Goal: Information Seeking & Learning: Learn about a topic

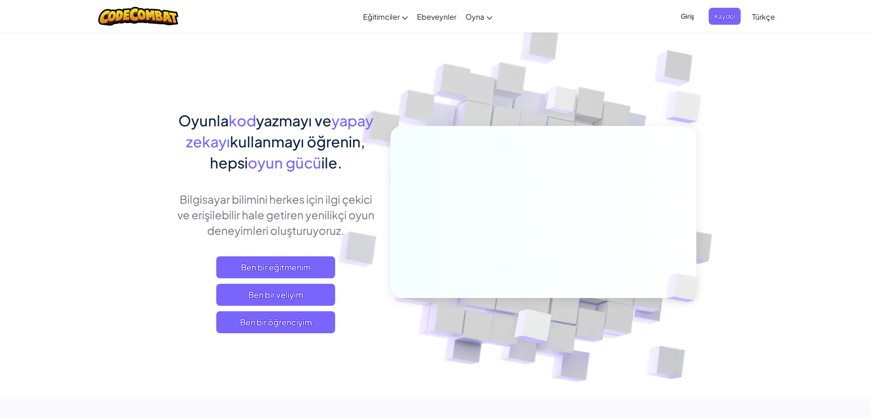
click at [686, 16] on span "Giriş" at bounding box center [687, 16] width 24 height 17
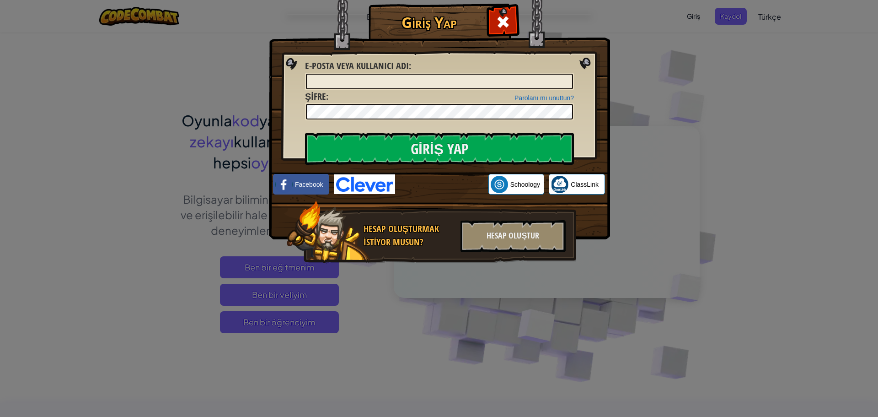
click at [644, 56] on div "Giriş Yap Bilinmeyen hata. E-posta veya kullanıcı adı : Parolanı mı unuttun? Şi…" at bounding box center [439, 208] width 878 height 417
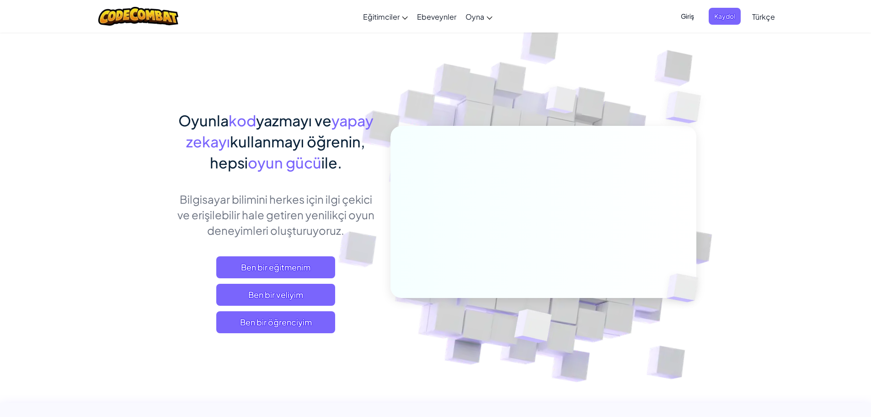
click at [814, 6] on div "Menü aç kapa Eğitimciler Ücretsiz Hesap Oluştur Okul ve İlçe Çözümleri Öğretmen…" at bounding box center [436, 16] width 876 height 32
click at [294, 331] on span "Ben bir öğrenciyim" at bounding box center [275, 322] width 119 height 22
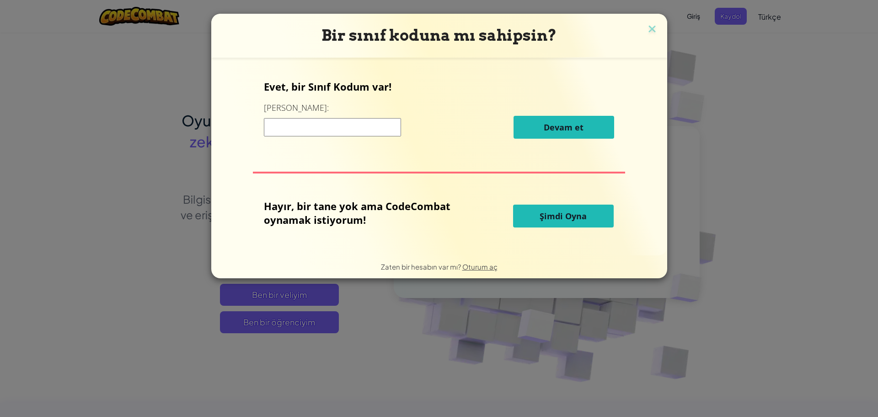
click at [333, 123] on input at bounding box center [332, 127] width 137 height 18
click at [550, 204] on div "Hayır, bir tane yok ama CodeCombat oynamak istiyorum! Şimdi Oyna" at bounding box center [439, 216] width 350 height 34
click at [553, 209] on button "Şimdi Oyna" at bounding box center [563, 215] width 101 height 23
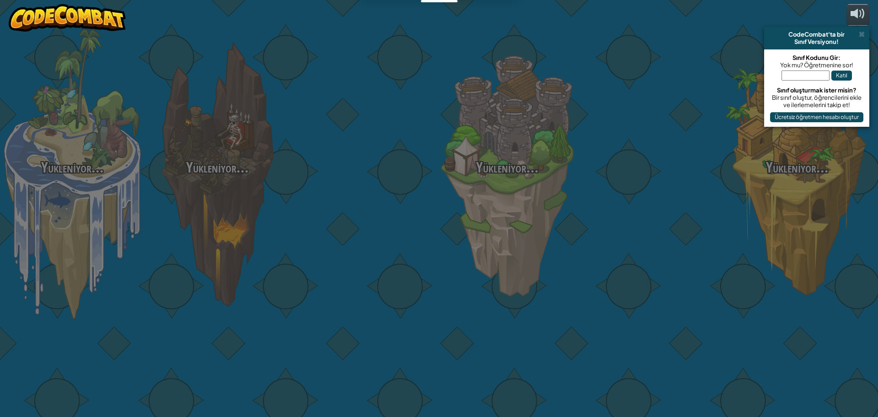
select select "tr"
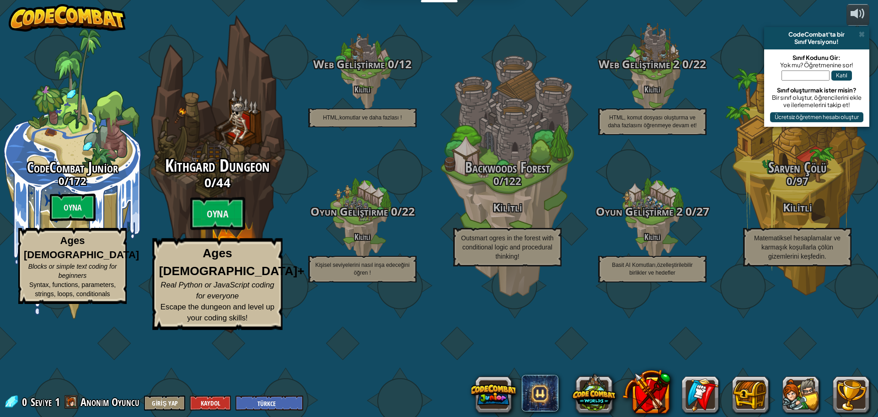
click at [246, 135] on div "Kithgard Dungeon 0 / 44 Oyna Ages [DEMOGRAPHIC_DATA]+ Real Python or JavaScript…" at bounding box center [217, 174] width 174 height 348
select select "tr"
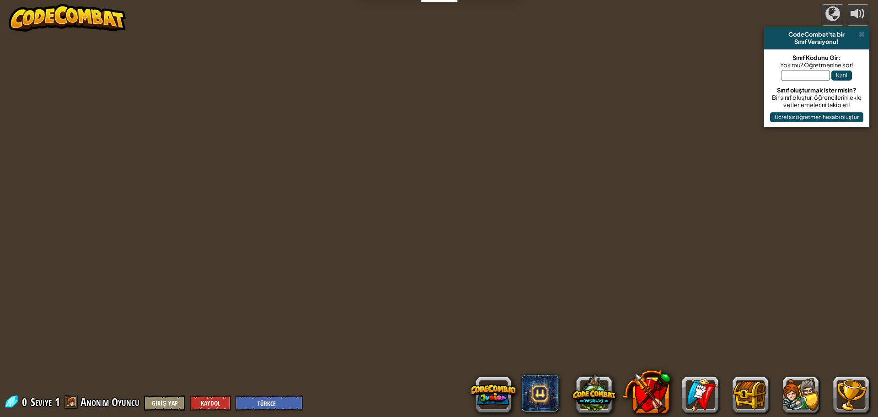
select select "tr"
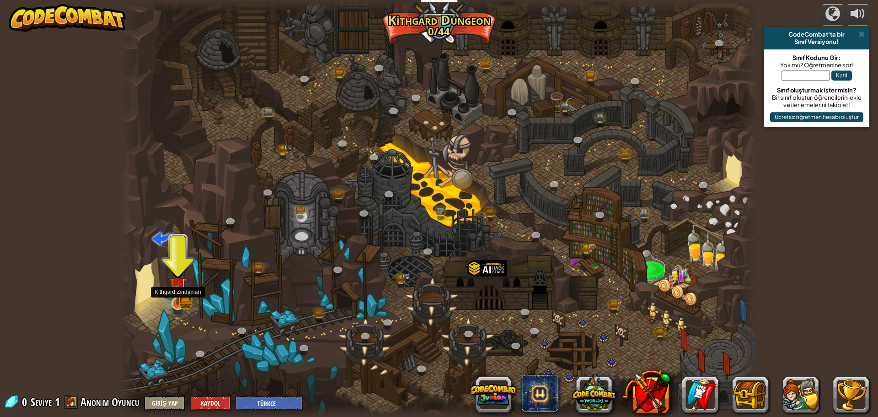
click at [181, 291] on img at bounding box center [178, 286] width 10 height 10
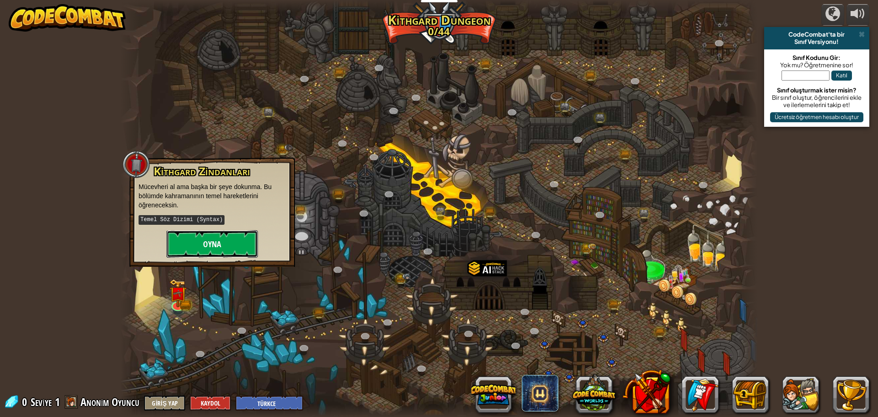
click at [206, 241] on button "Oyna" at bounding box center [211, 243] width 91 height 27
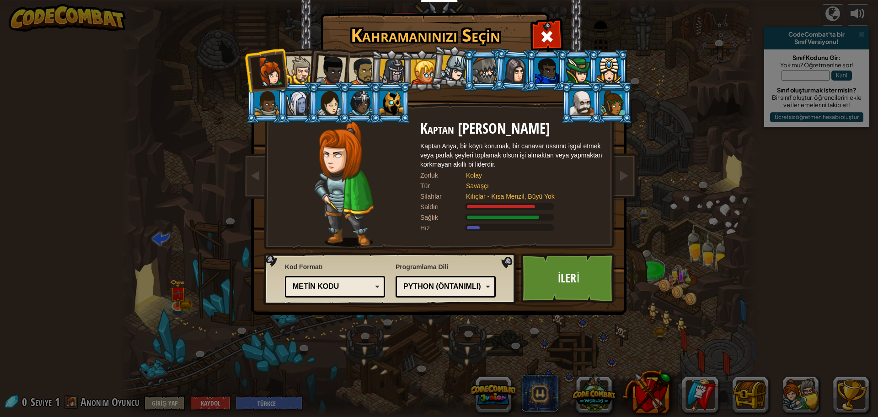
click at [388, 74] on div at bounding box center [392, 72] width 26 height 26
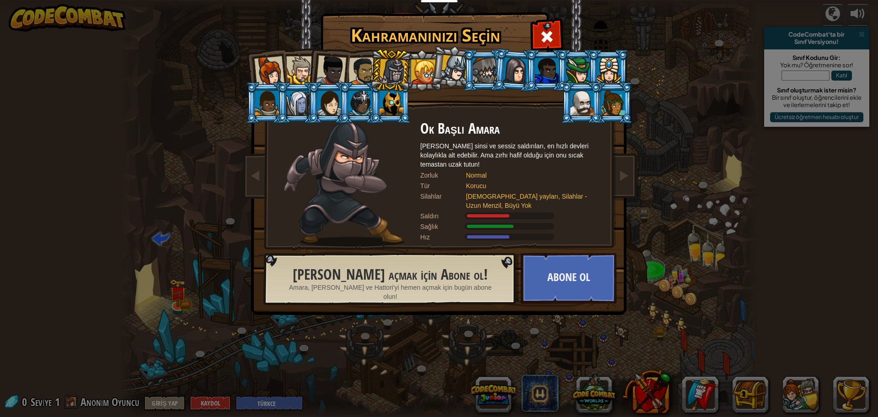
click at [451, 66] on div at bounding box center [454, 68] width 27 height 27
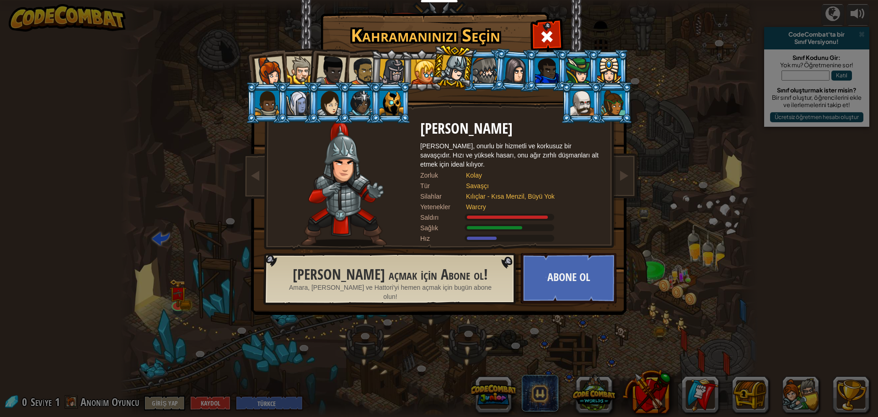
click at [392, 107] on div at bounding box center [391, 103] width 24 height 25
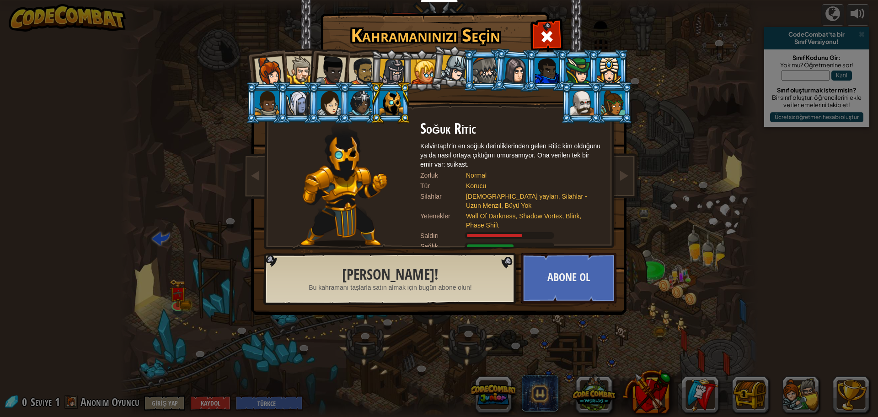
click at [358, 67] on div at bounding box center [362, 71] width 28 height 28
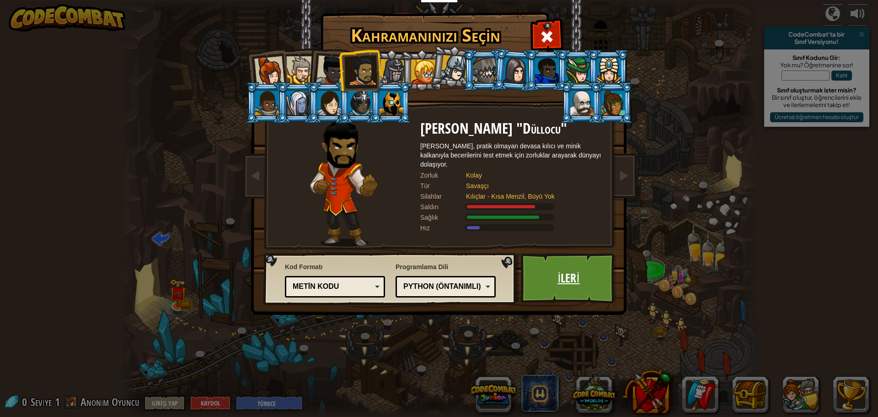
click at [545, 270] on link "İleri" at bounding box center [569, 278] width 96 height 50
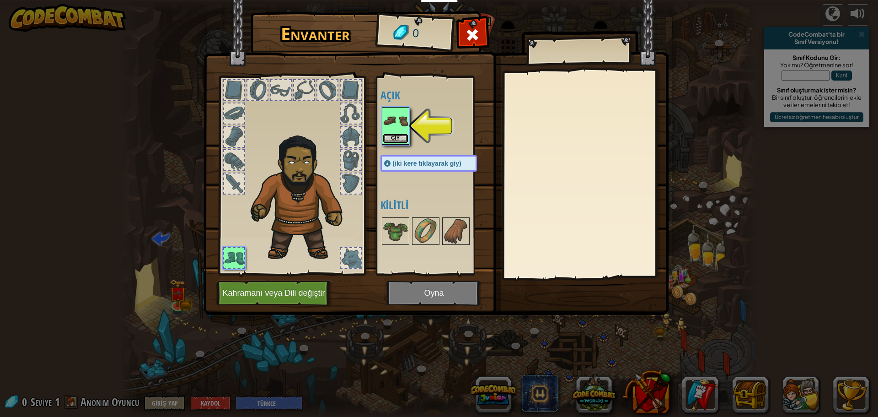
click at [390, 134] on button "Giy" at bounding box center [396, 139] width 26 height 10
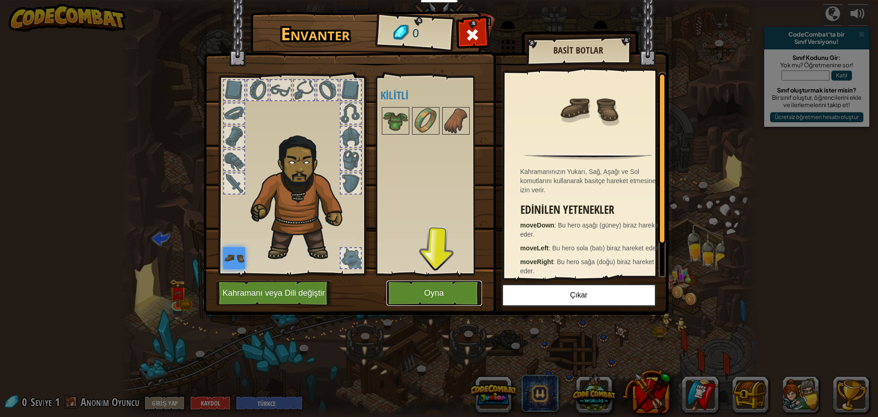
drag, startPoint x: 444, startPoint y: 290, endPoint x: 436, endPoint y: 289, distance: 7.8
click at [443, 290] on button "Oyna" at bounding box center [434, 292] width 96 height 25
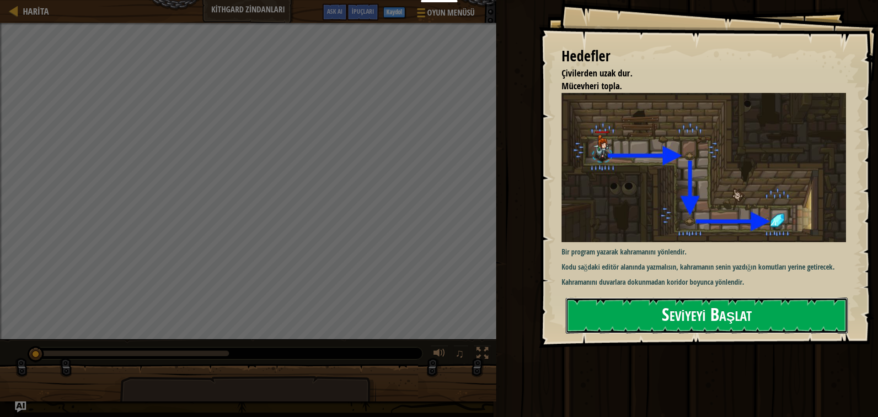
click at [695, 320] on button "Seviyeyi Başlat" at bounding box center [707, 315] width 282 height 36
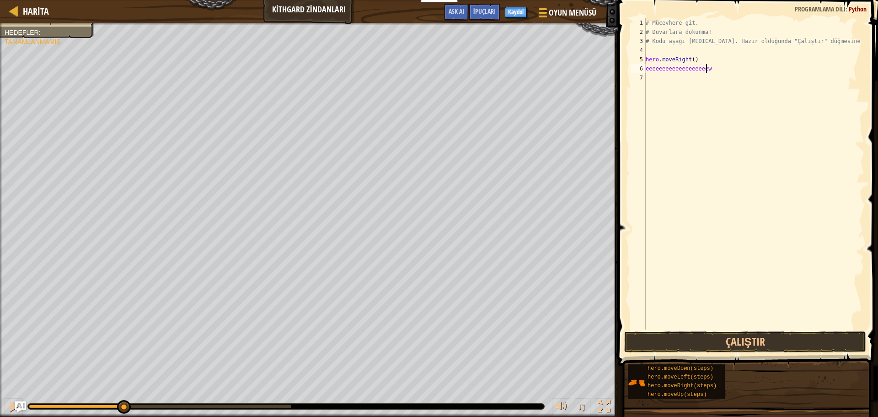
scroll to position [4, 5]
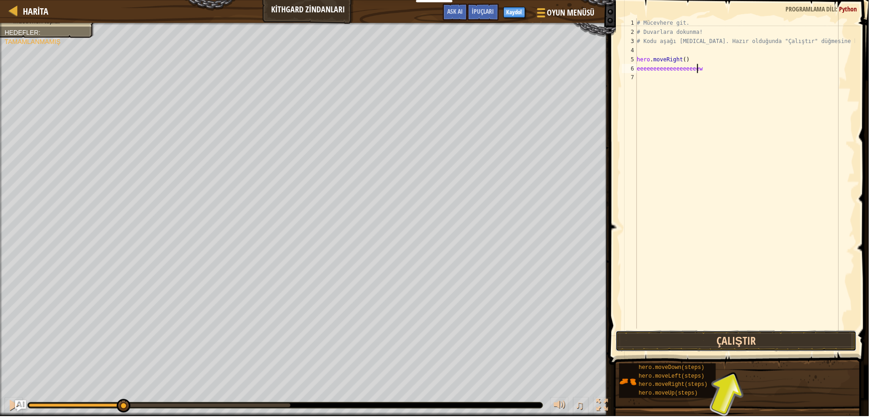
click at [756, 345] on button "Çalıştır" at bounding box center [738, 341] width 242 height 21
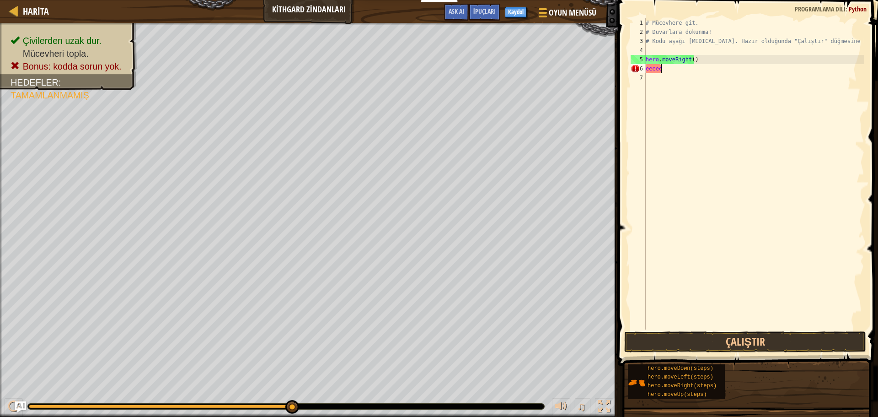
scroll to position [4, 0]
type textarea "e"
type textarea "hero.moveRight()"
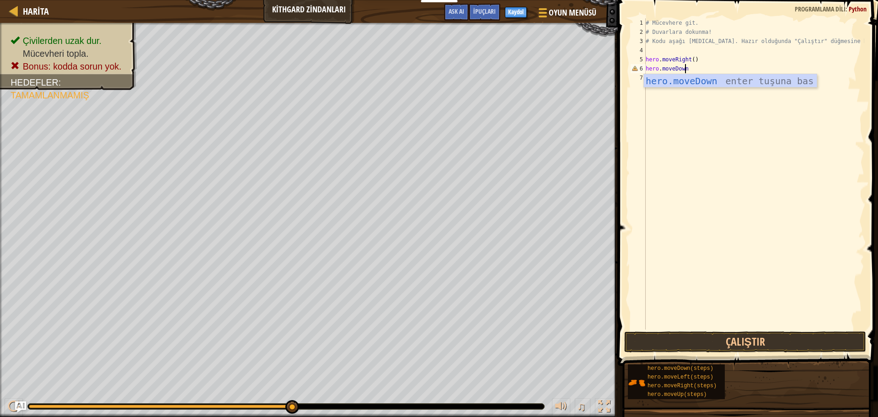
scroll to position [4, 3]
click at [784, 337] on button "Çalıştır" at bounding box center [745, 341] width 242 height 21
type textarea "hero.moveDown()"
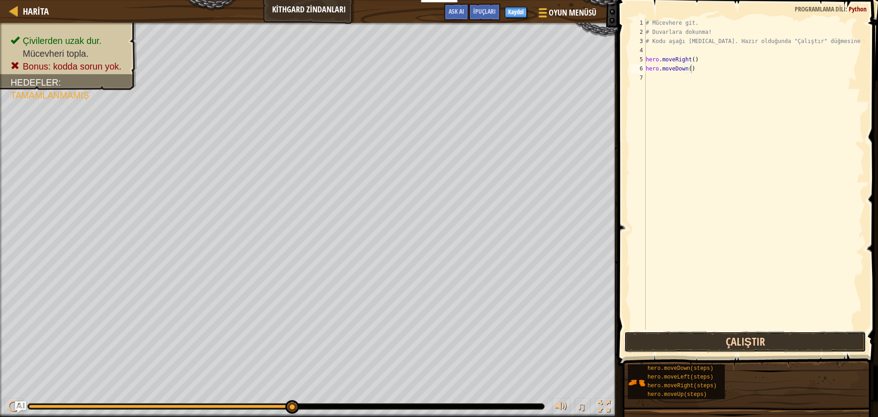
click at [766, 345] on button "Çalıştır" at bounding box center [745, 341] width 242 height 21
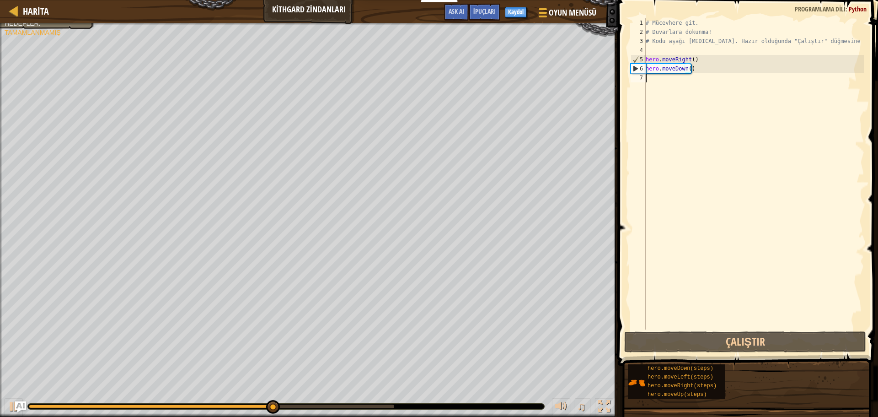
click at [664, 79] on div "# Mücevhere git. # Duvarlara dokunma! # Kodu aşağı [MEDICAL_DATA]. Hazır olduğu…" at bounding box center [754, 182] width 220 height 329
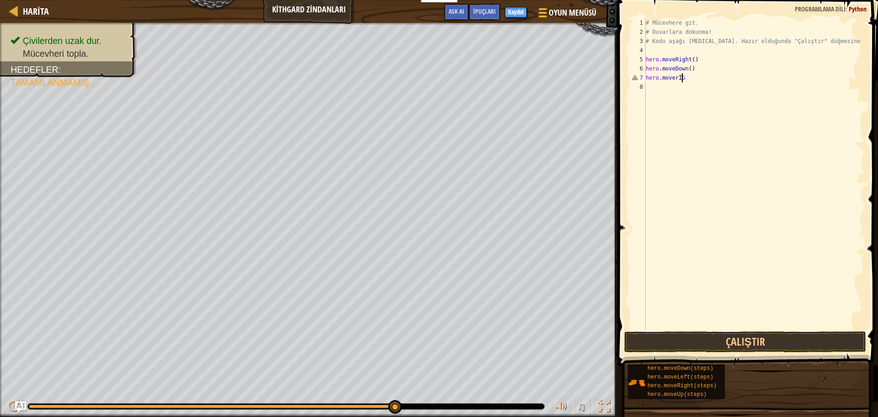
scroll to position [4, 3]
type textarea "hero.moverİGHT"
click at [709, 75] on div "# Mücevhere git. # Duvarlara dokunma! # Kodu aşağı [MEDICAL_DATA]. Hazır olduğu…" at bounding box center [754, 182] width 220 height 329
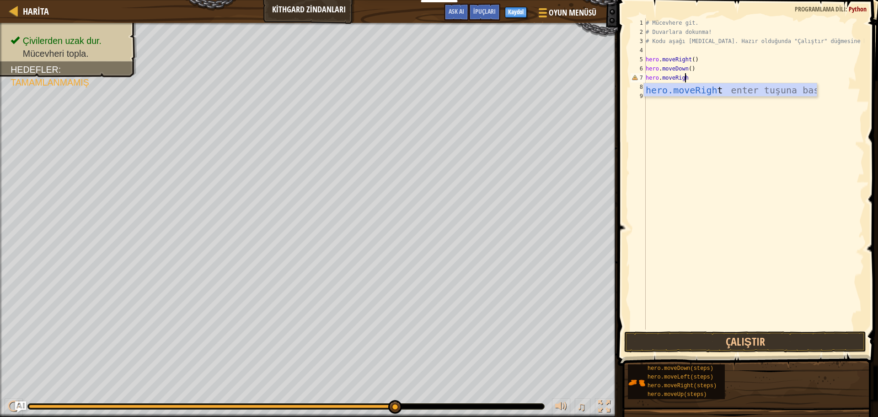
type textarea "hero.moveRight"
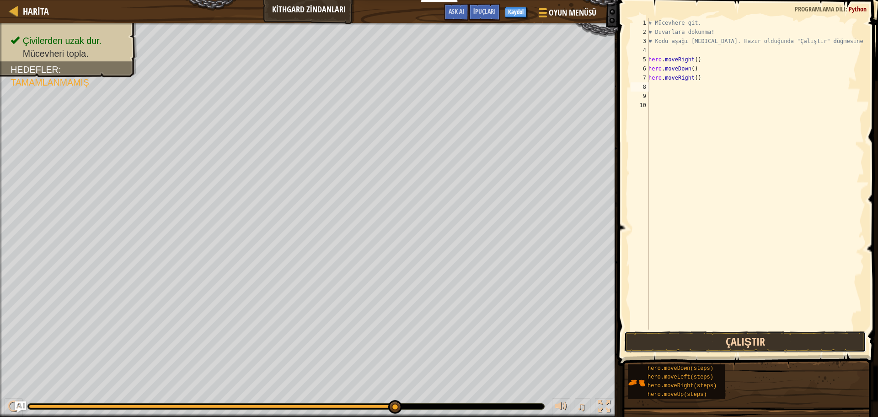
click at [749, 336] on button "Çalıştır" at bounding box center [745, 341] width 242 height 21
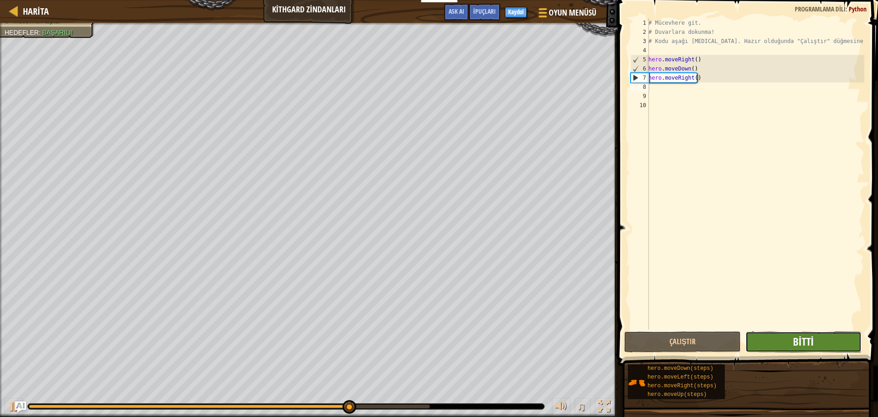
click at [794, 334] on button "Bitti" at bounding box center [803, 341] width 116 height 21
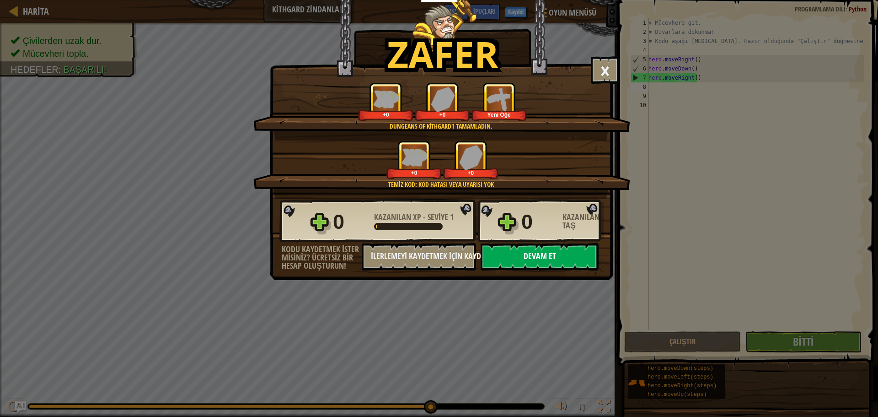
click at [542, 251] on button "Devam et" at bounding box center [540, 256] width 118 height 27
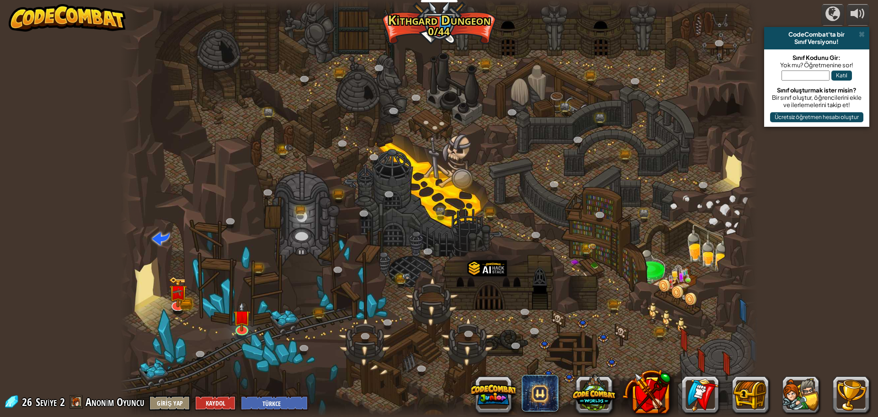
select select "tr"
click at [251, 317] on div at bounding box center [438, 208] width 637 height 417
click at [246, 319] on img at bounding box center [241, 309] width 17 height 39
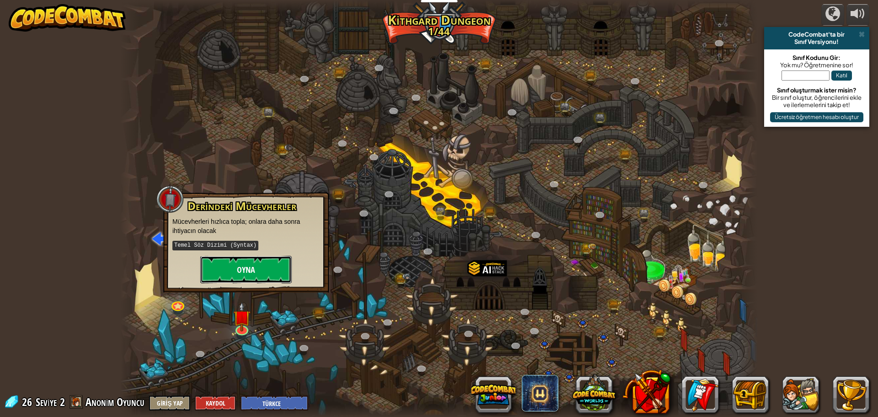
click at [252, 267] on button "Oyna" at bounding box center [245, 269] width 91 height 27
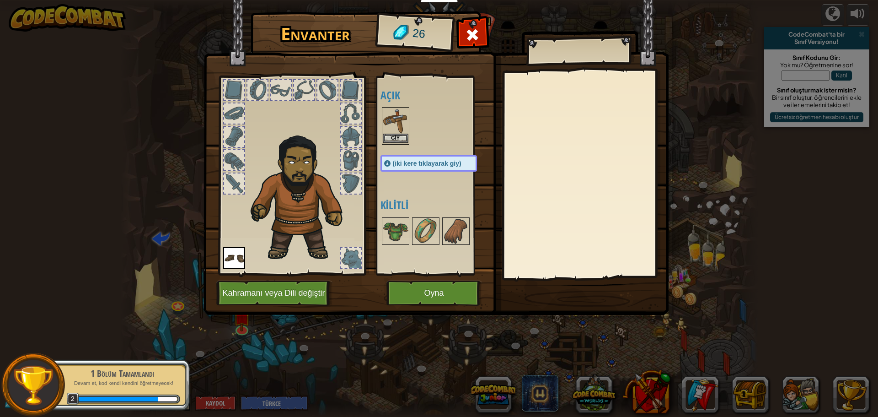
click at [399, 124] on img at bounding box center [396, 121] width 26 height 26
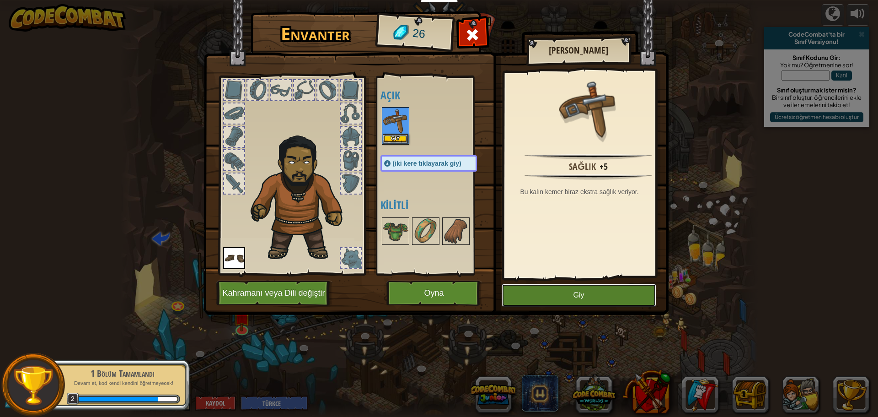
click at [560, 295] on button "Giy" at bounding box center [579, 294] width 155 height 23
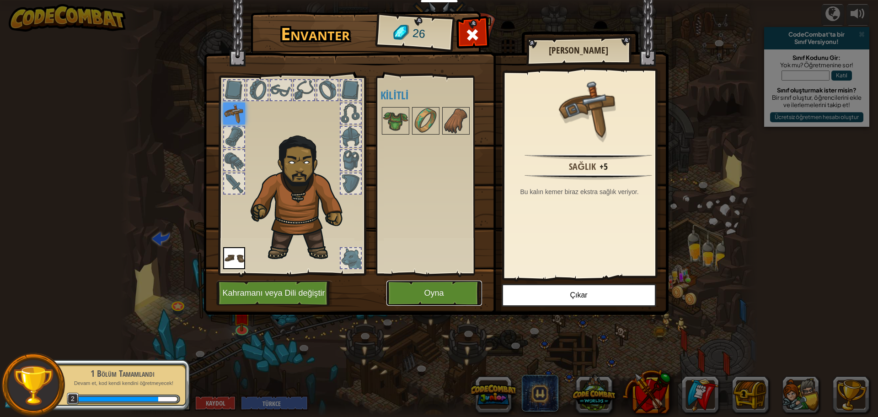
click at [405, 292] on button "Oyna" at bounding box center [434, 292] width 96 height 25
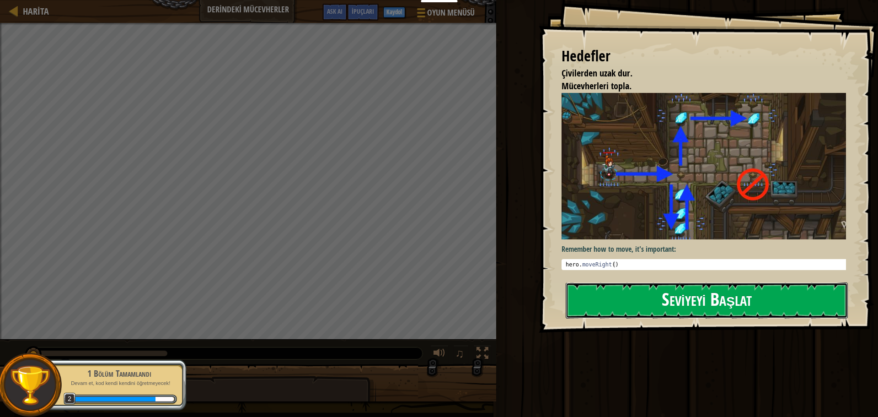
click at [650, 294] on button "Seviyeyi Başlat" at bounding box center [707, 300] width 282 height 36
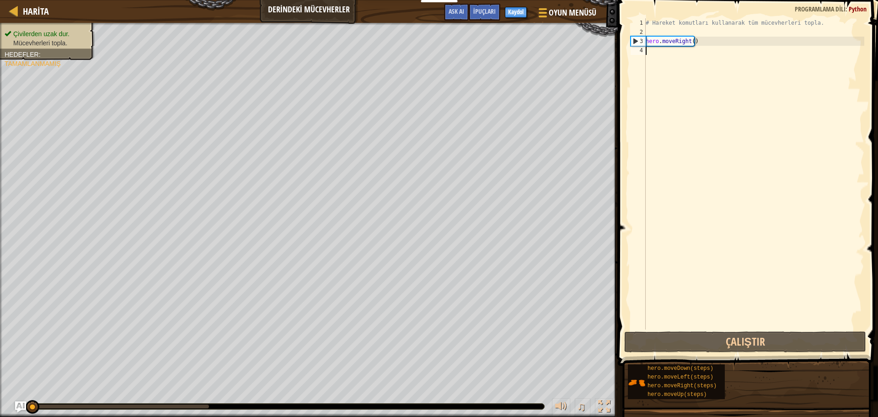
scroll to position [4, 0]
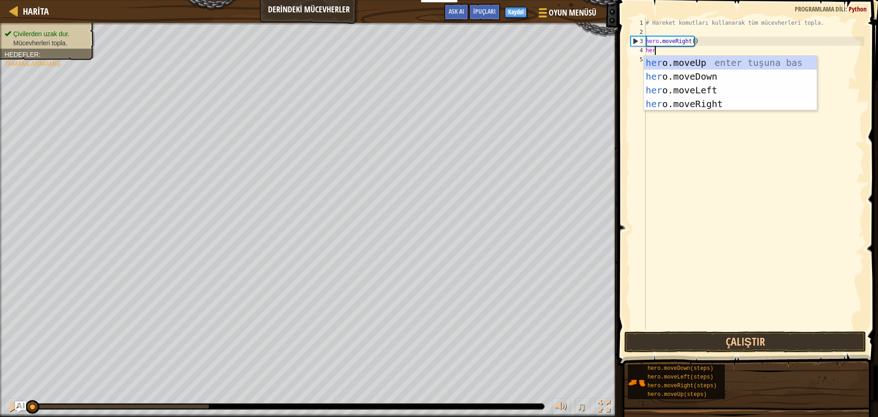
type textarea "hero"
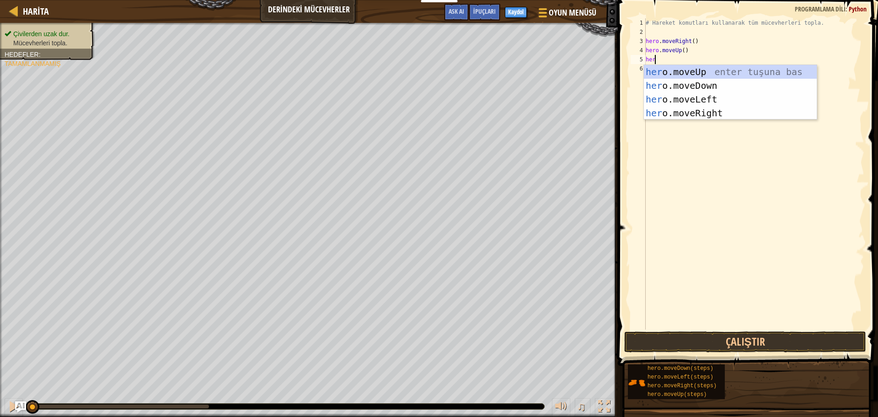
type textarea "hero"
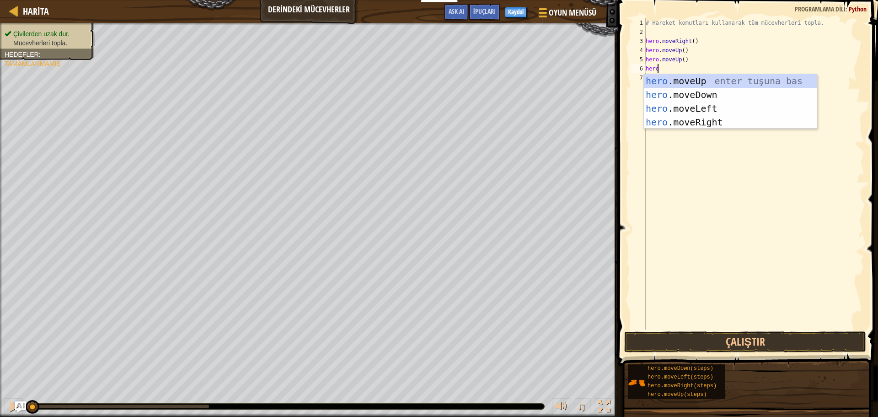
scroll to position [4, 0]
click at [685, 53] on div "# Hareket komutları kullanarak tüm mücevherleri topla. hero . moveRight ( ) her…" at bounding box center [754, 182] width 220 height 329
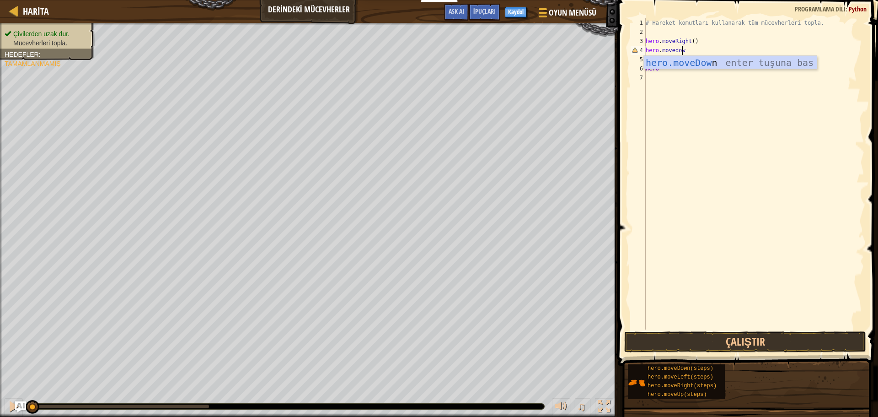
scroll to position [4, 2]
type textarea "hero.movedo"
click at [688, 69] on div "# Hareket komutları kullanarak tüm mücevherleri topla. hero . moveRight ( ) her…" at bounding box center [754, 182] width 220 height 329
type textarea "hero.moveUp()"
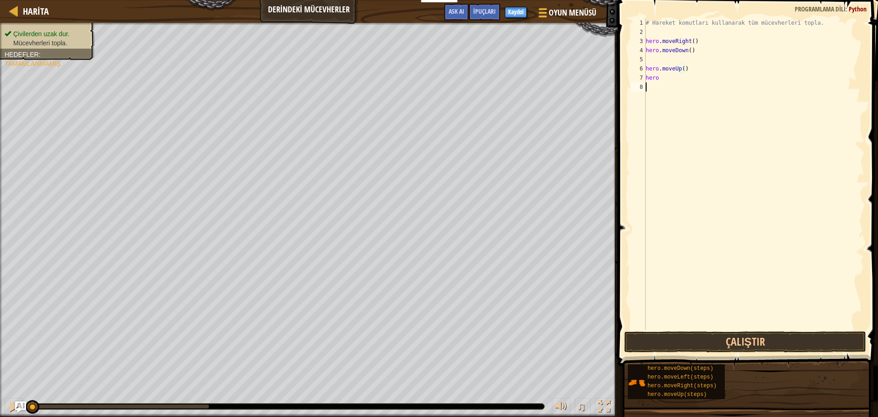
click at [678, 95] on div "# Hareket komutları kullanarak tüm mücevherleri topla. hero . moveRight ( ) her…" at bounding box center [754, 182] width 220 height 329
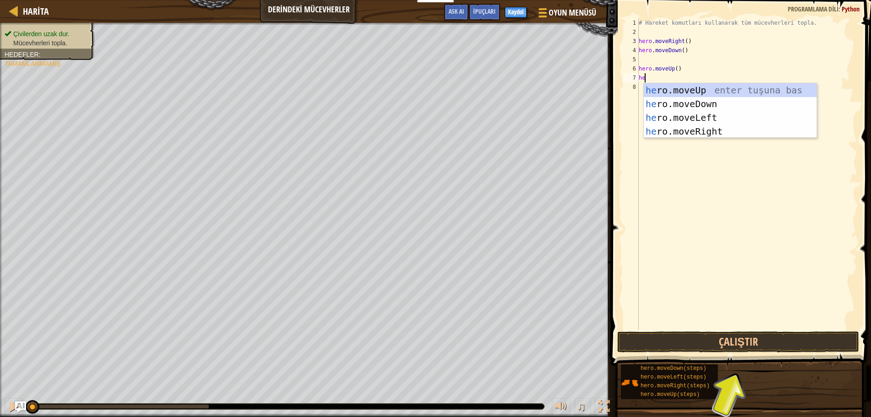
type textarea "h"
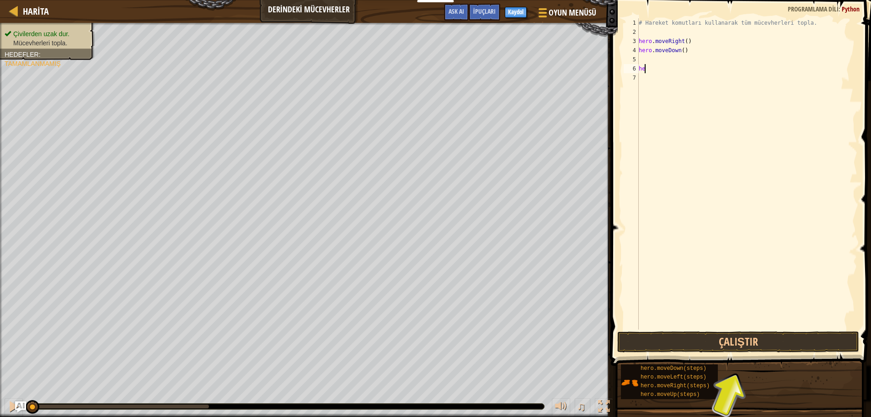
type textarea "h"
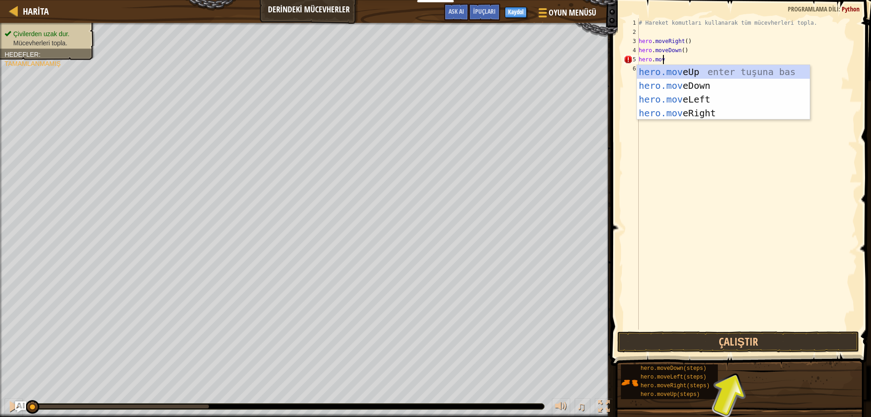
scroll to position [4, 1]
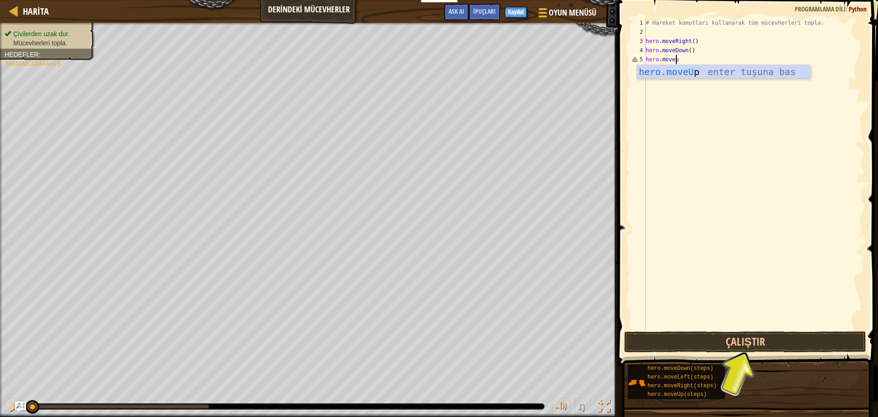
type textarea "hero.moveup"
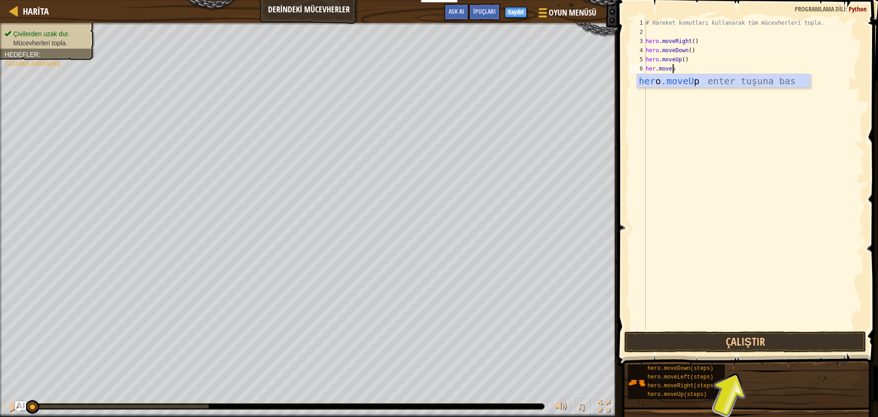
type textarea "her.moveup"
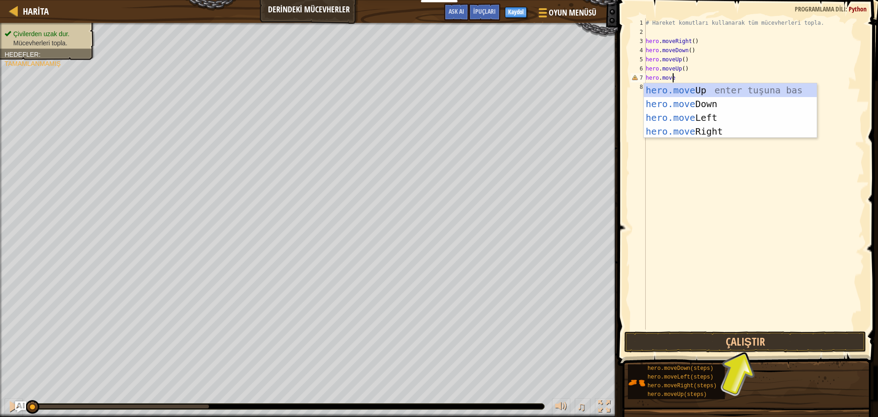
type textarea "hero.mover"
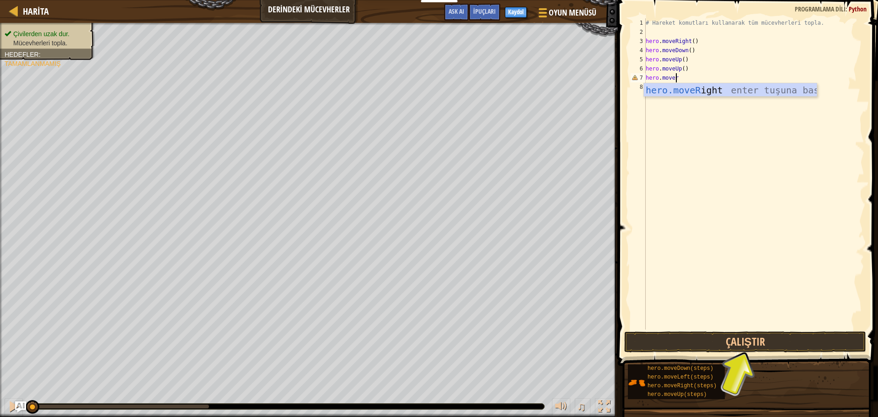
scroll to position [4, 0]
type textarea "h"
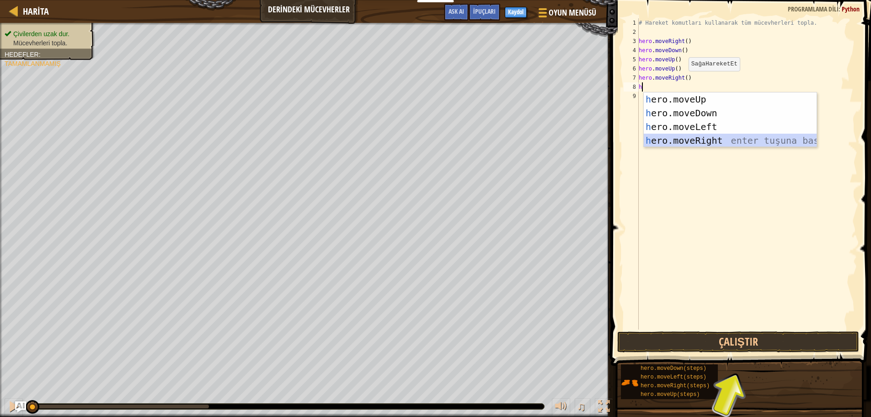
click at [698, 142] on div "h ero.moveUp enter tuşuna bas h ero.moveDown enter tuşuna bas h ero.moveLeft en…" at bounding box center [730, 133] width 173 height 82
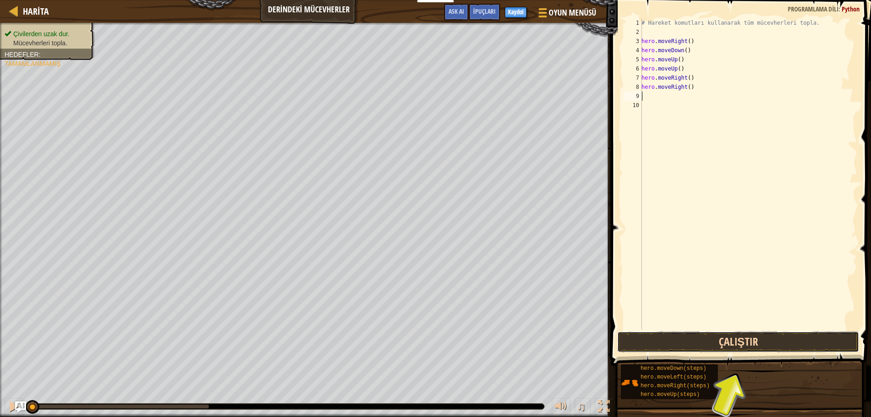
click at [729, 345] on button "Çalıştır" at bounding box center [738, 341] width 242 height 21
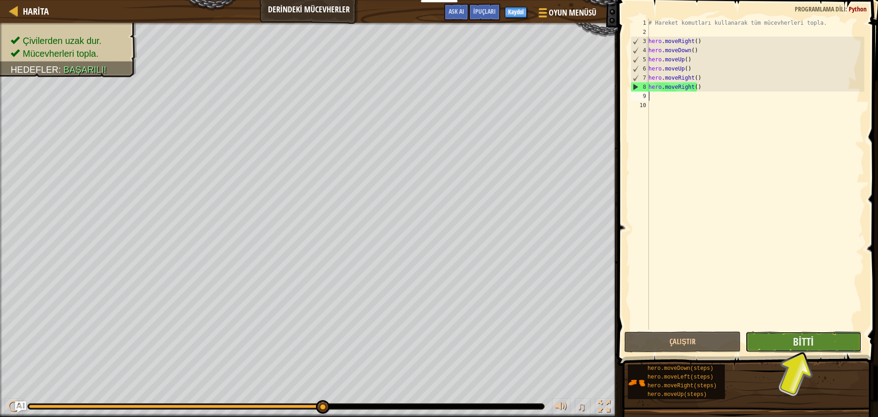
click at [823, 331] on button "Bitti" at bounding box center [803, 341] width 116 height 21
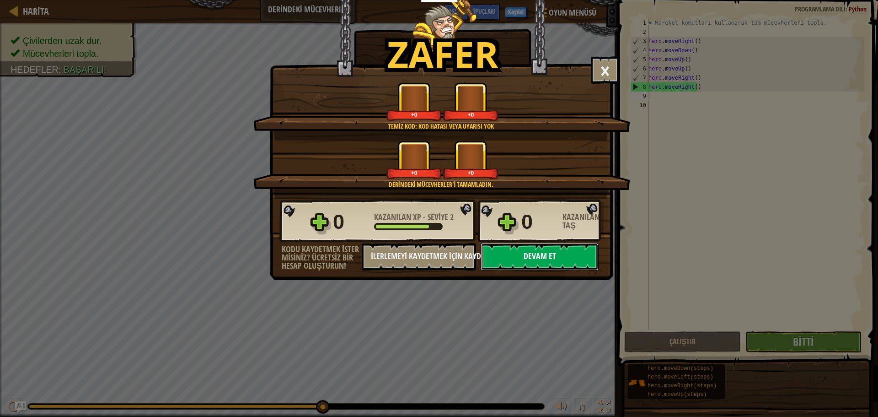
click at [531, 254] on button "Devam et" at bounding box center [540, 256] width 118 height 27
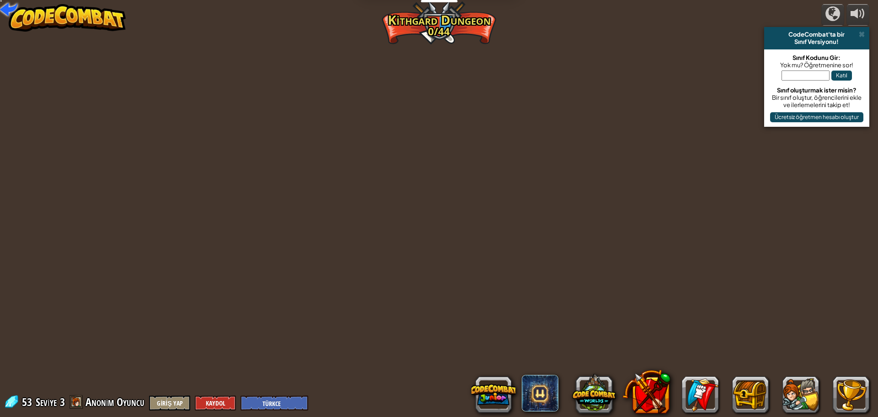
select select "tr"
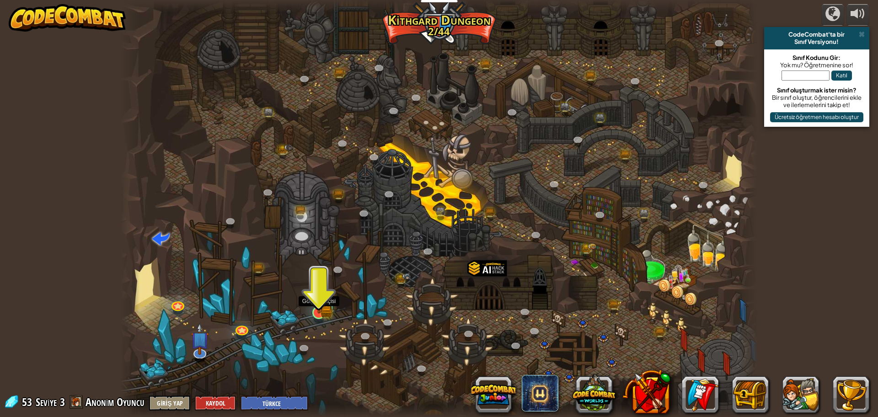
click at [326, 305] on img at bounding box center [318, 294] width 17 height 37
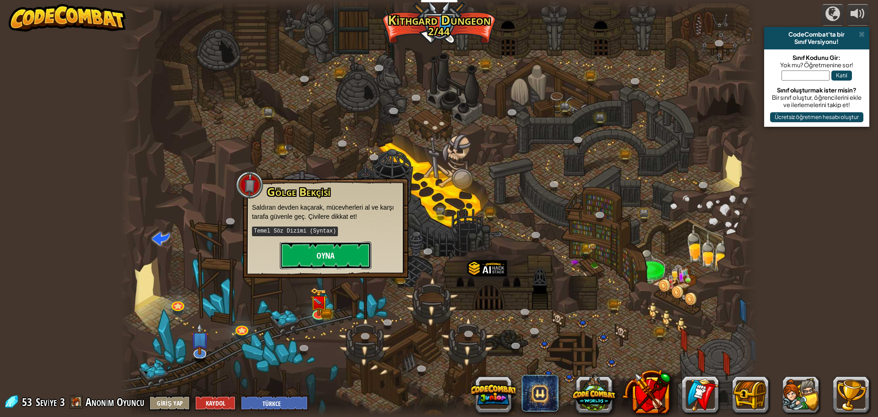
click at [342, 252] on button "Oyna" at bounding box center [325, 254] width 91 height 27
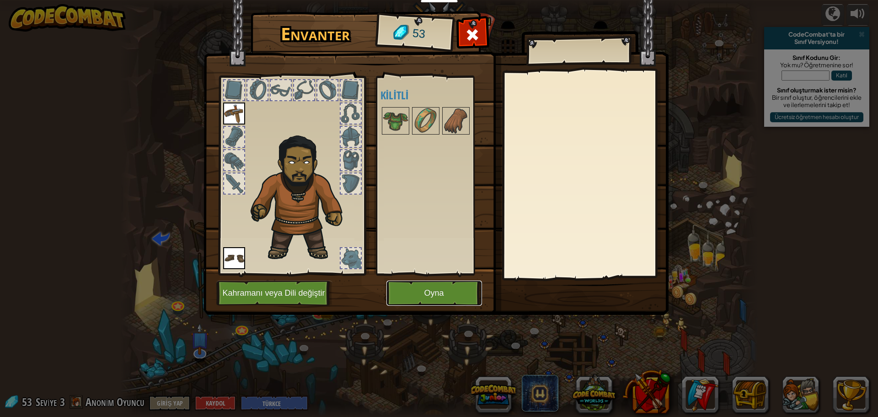
click at [426, 299] on button "Oyna" at bounding box center [434, 292] width 96 height 25
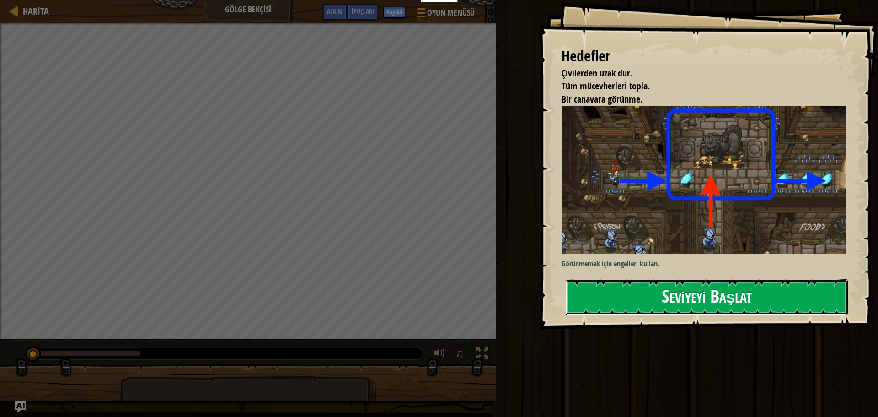
click at [625, 296] on button "Seviyeyi Başlat" at bounding box center [707, 297] width 282 height 36
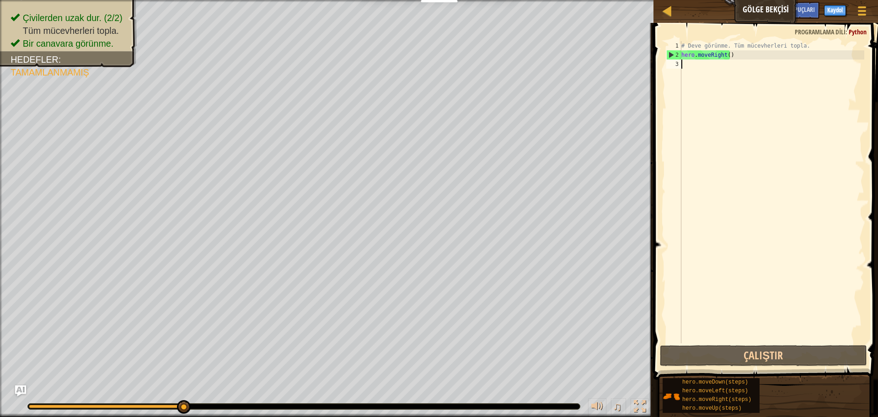
scroll to position [4, 0]
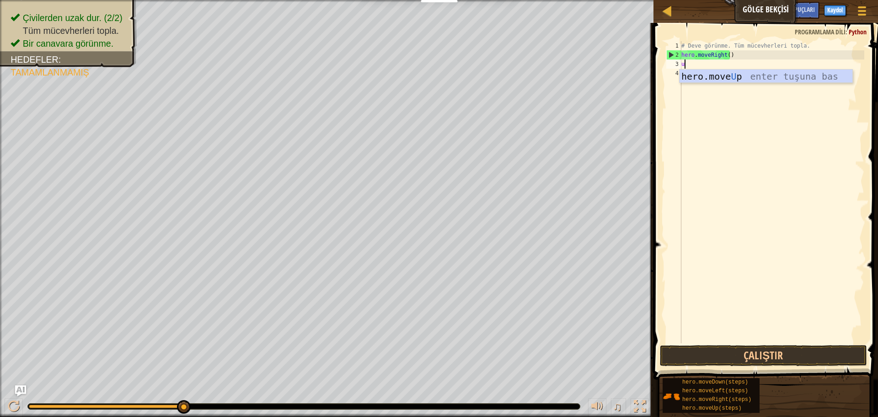
type textarea "up"
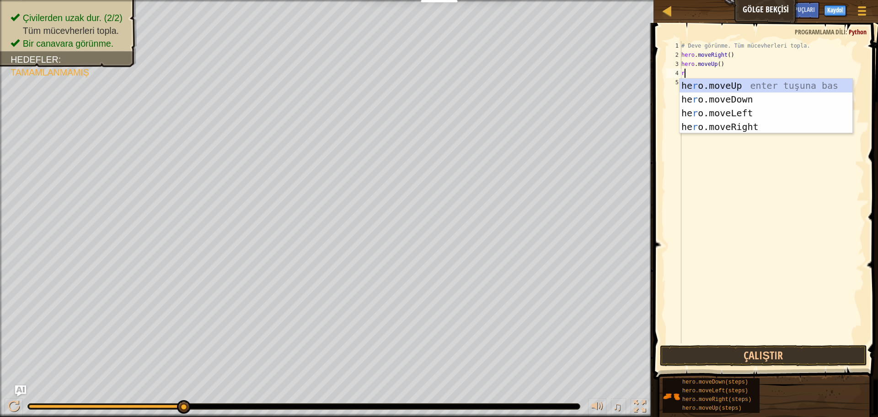
type textarea "ri"
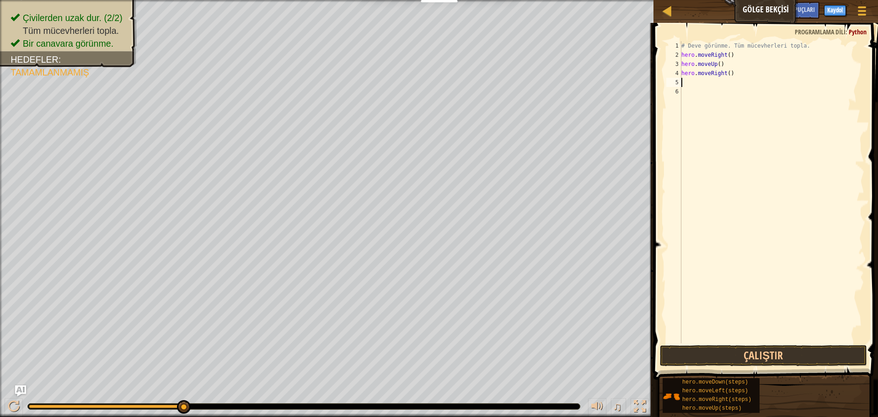
type textarea "d"
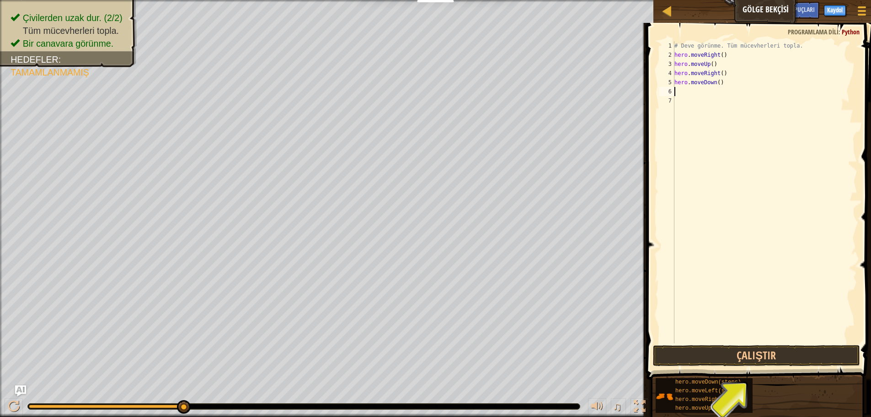
type textarea "r"
click at [725, 99] on div "# Deve görünme. Tüm mücevherleri topla. hero . moveRight ( ) hero . moveUp ( ) …" at bounding box center [765, 201] width 185 height 320
type textarea "h"
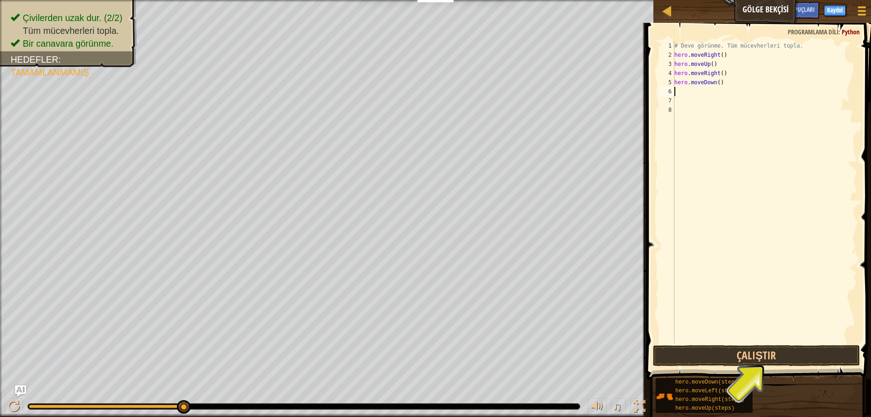
type textarea "r"
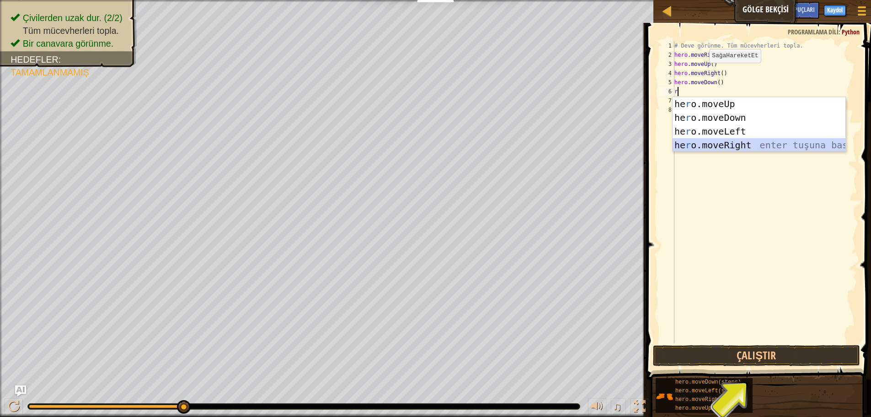
click at [725, 141] on div "he r o.moveUp enter tuşuna bas he r o.moveDown enter tuşuna bas he r o.moveLeft…" at bounding box center [759, 138] width 173 height 82
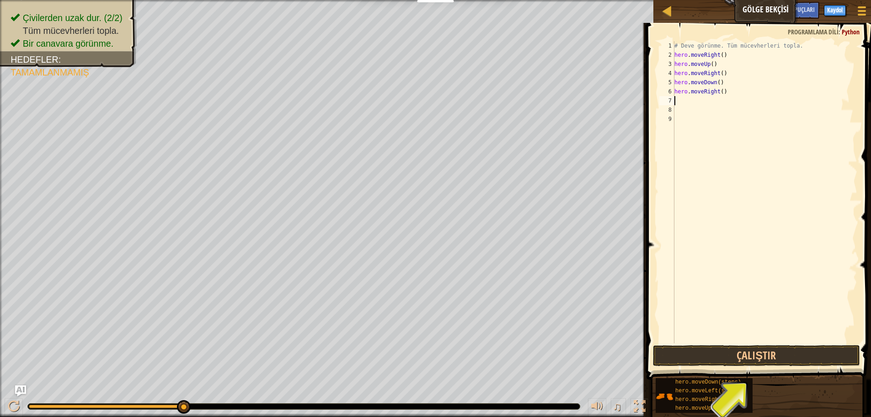
type textarea "r"
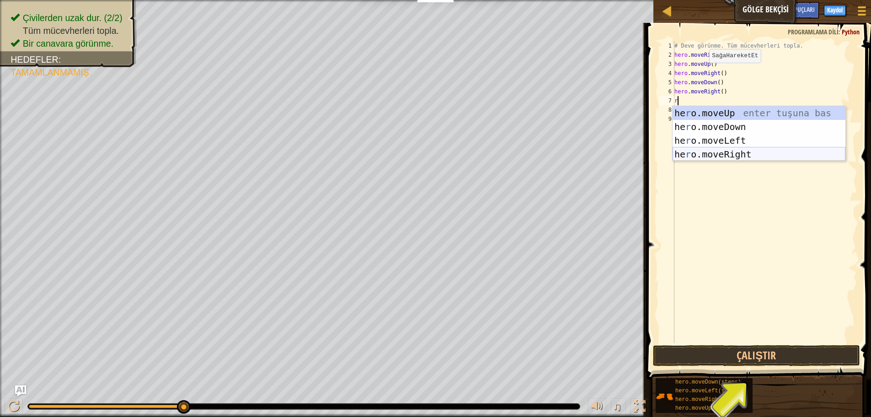
click at [712, 157] on div "he r o.moveUp enter tuşuna bas he r o.moveDown enter tuşuna bas he r o.moveLeft…" at bounding box center [759, 147] width 173 height 82
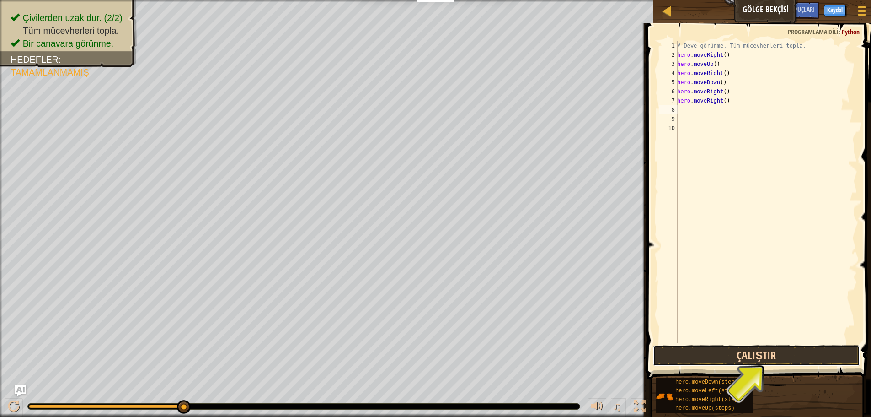
click at [727, 346] on button "Çalıştır" at bounding box center [756, 355] width 207 height 21
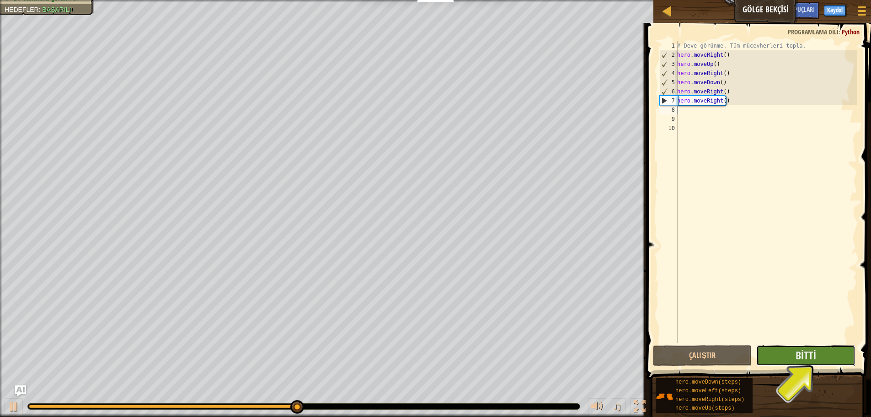
click at [793, 354] on button "Bitti" at bounding box center [805, 355] width 99 height 21
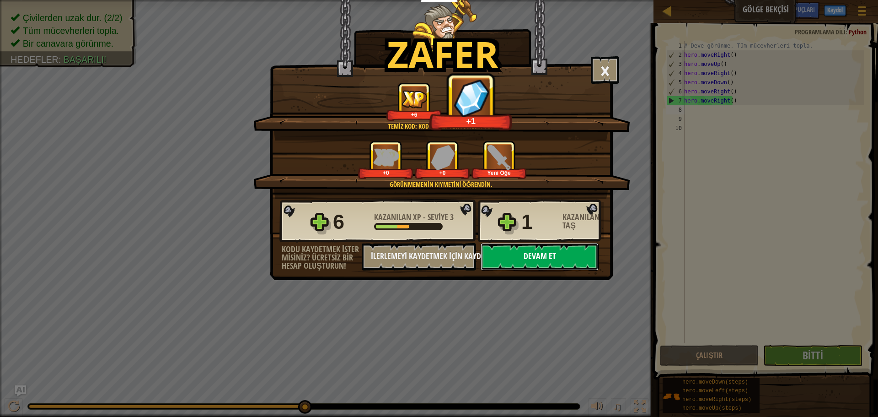
click at [541, 251] on button "Devam et" at bounding box center [540, 256] width 118 height 27
select select "tr"
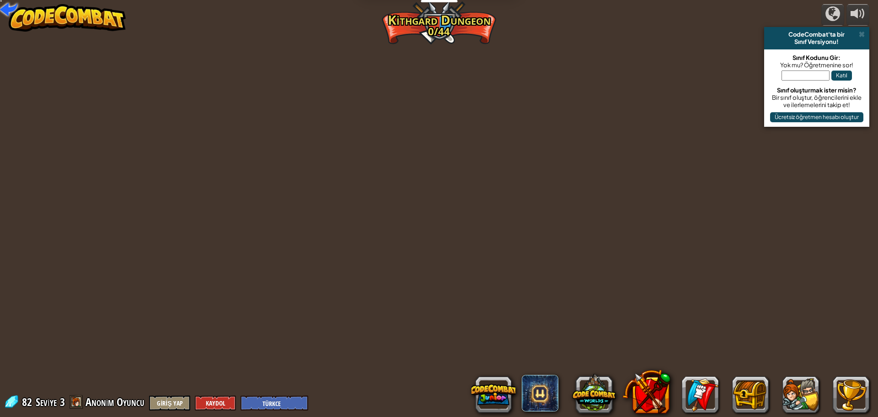
select select "tr"
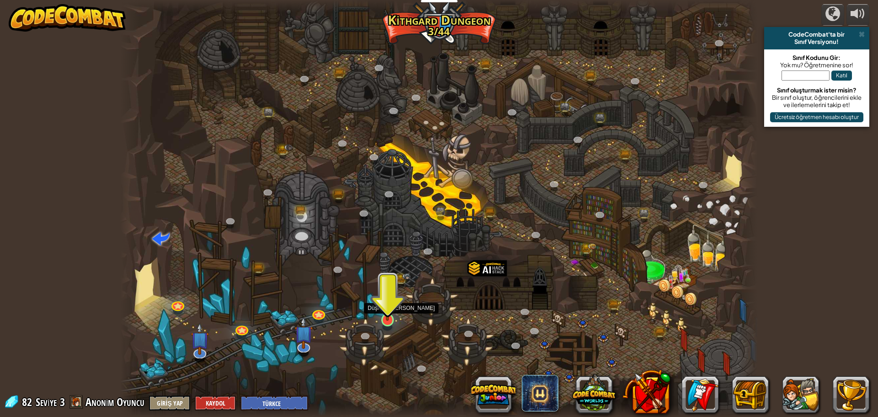
click at [390, 306] on img at bounding box center [387, 301] width 17 height 39
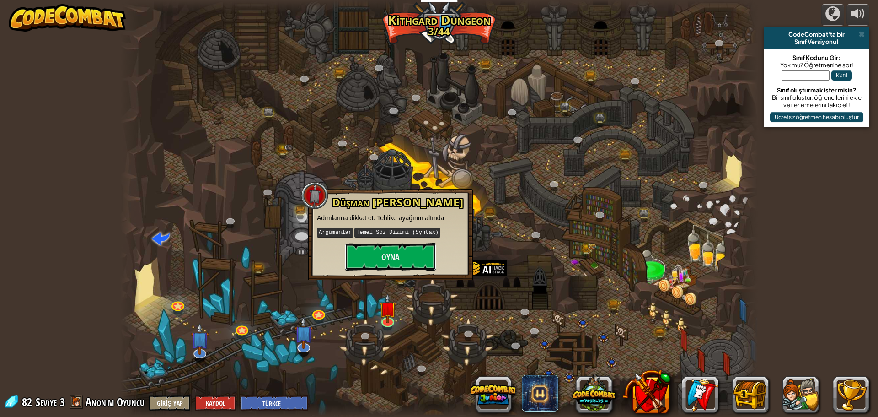
click at [402, 252] on button "Oyna" at bounding box center [390, 256] width 91 height 27
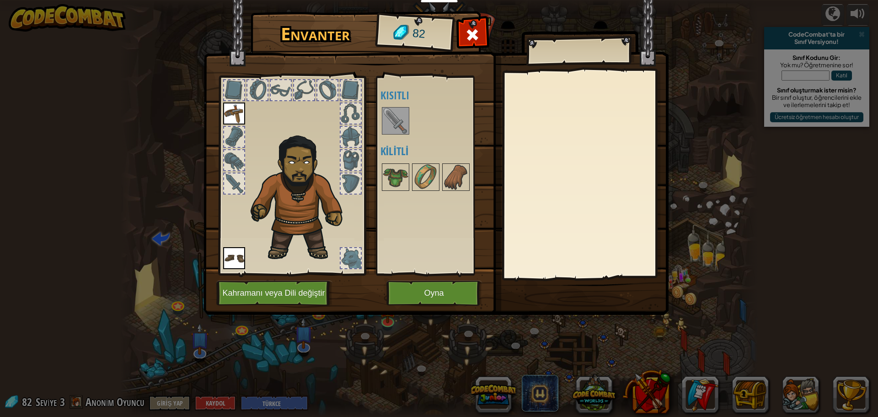
click at [393, 122] on img at bounding box center [396, 121] width 26 height 26
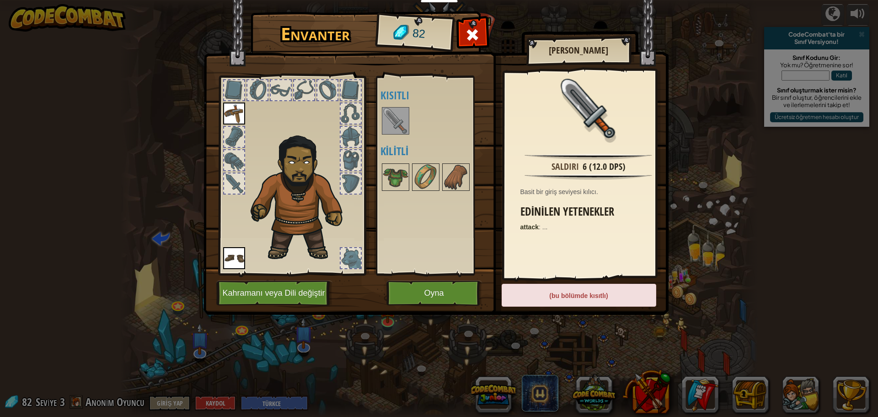
click at [550, 298] on div "(bu bölümde kısıtlı)" at bounding box center [579, 294] width 155 height 23
click at [439, 296] on button "Oyna" at bounding box center [434, 292] width 96 height 25
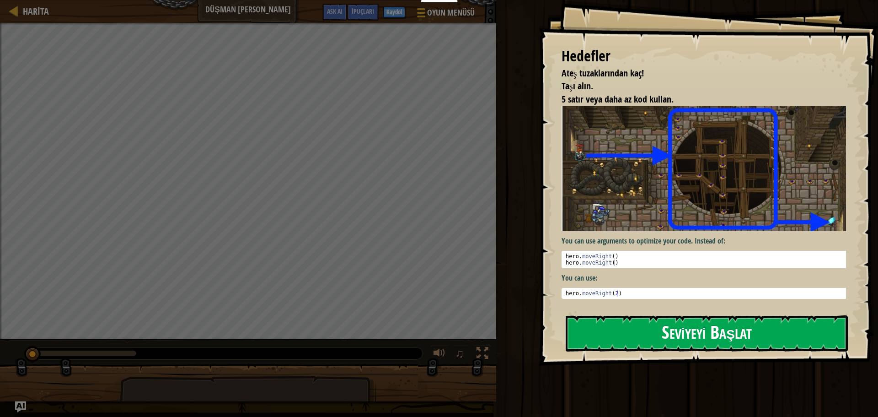
click at [603, 320] on button "Seviyeyi Başlat" at bounding box center [707, 333] width 282 height 36
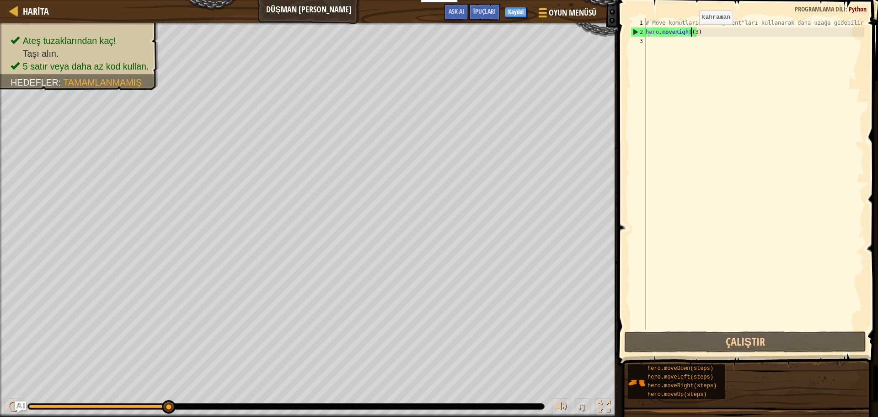
click at [691, 33] on div "# Move komutlarında "Argument"ları kullanarak daha uzağa gidebilirsin. hero . m…" at bounding box center [754, 182] width 220 height 329
click at [694, 33] on div "# Move komutlarında "Argument"ları kullanarak daha uzağa gidebilirsin. hero . m…" at bounding box center [754, 182] width 220 height 329
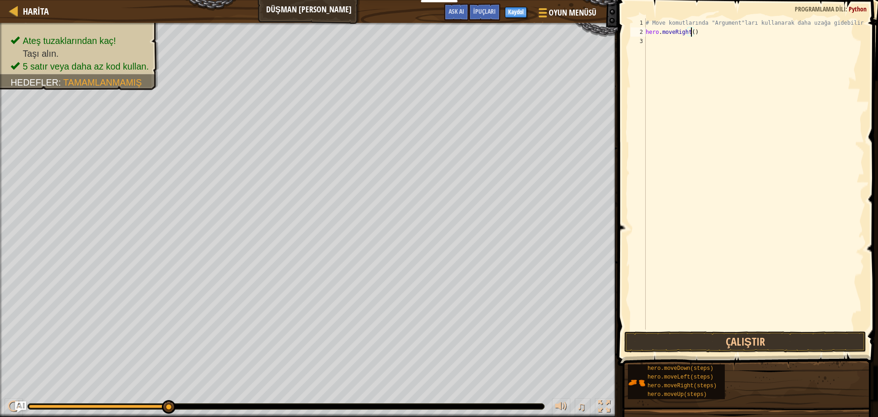
type textarea "hero.moveRight(4)"
type textarea "d"
click at [689, 43] on div "# Move komutlarında "Argument"ları kullanarak daha uzağa gidebilirsin. hero . m…" at bounding box center [754, 182] width 220 height 329
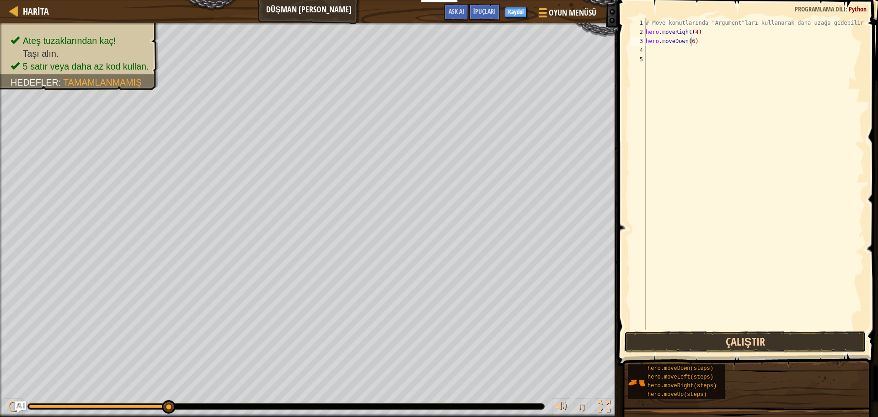
click at [719, 332] on button "Çalıştır" at bounding box center [745, 341] width 242 height 21
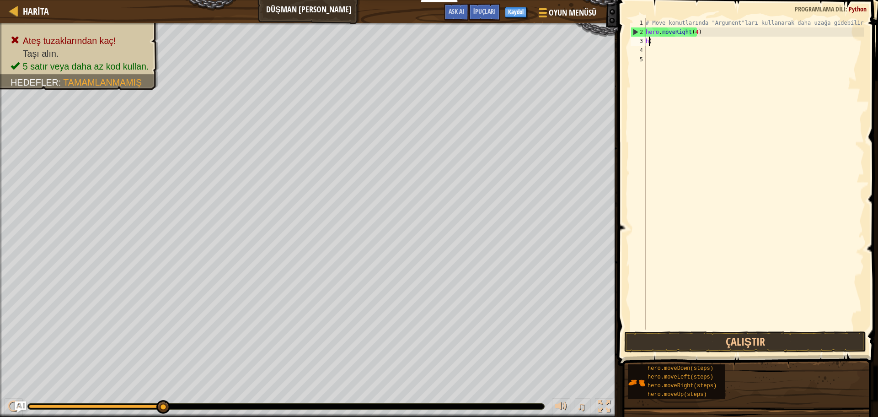
scroll to position [4, 0]
type textarea ")"
click at [664, 43] on div "# Move komutlarında "Argument"ları kullanarak daha uzağa gidebilirsin. hero . m…" at bounding box center [754, 182] width 220 height 329
click at [768, 338] on button "Çalıştır" at bounding box center [745, 341] width 242 height 21
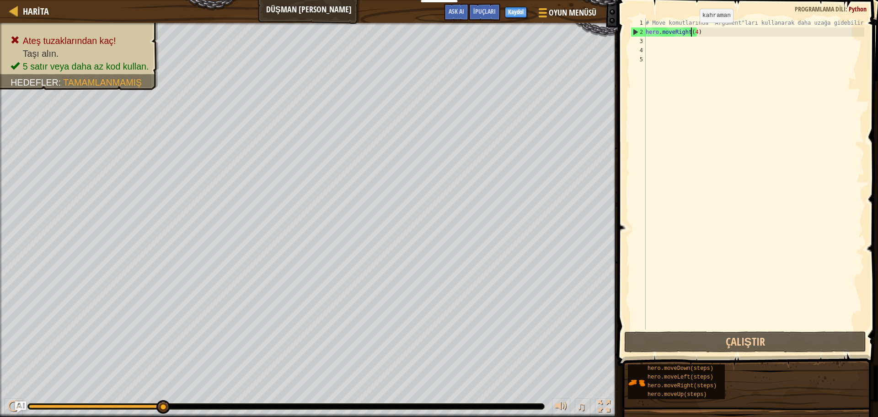
drag, startPoint x: 692, startPoint y: 32, endPoint x: 696, endPoint y: 32, distance: 4.6
click at [692, 32] on div "# Move komutlarında "Argument"ları kullanarak daha uzağa gidebilirsin. hero . m…" at bounding box center [754, 182] width 220 height 329
type textarea "hero.moveRight(3)"
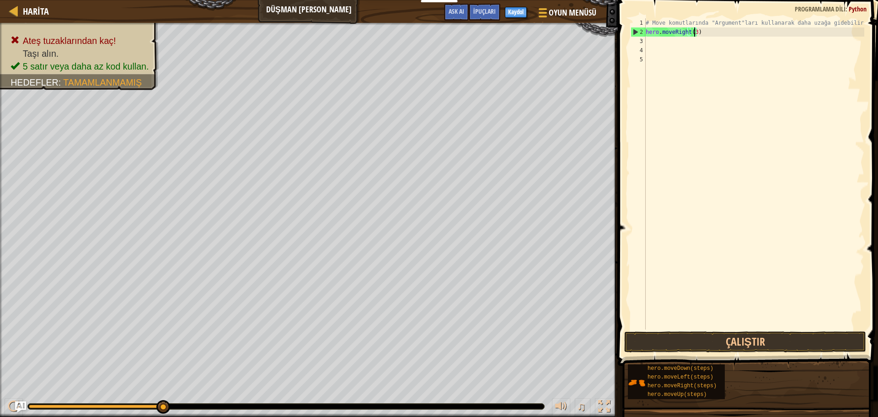
scroll to position [4, 4]
click at [664, 40] on div "# Move komutlarında "Argument"ları kullanarak daha uzağa gidebilirsin. hero . m…" at bounding box center [754, 182] width 220 height 329
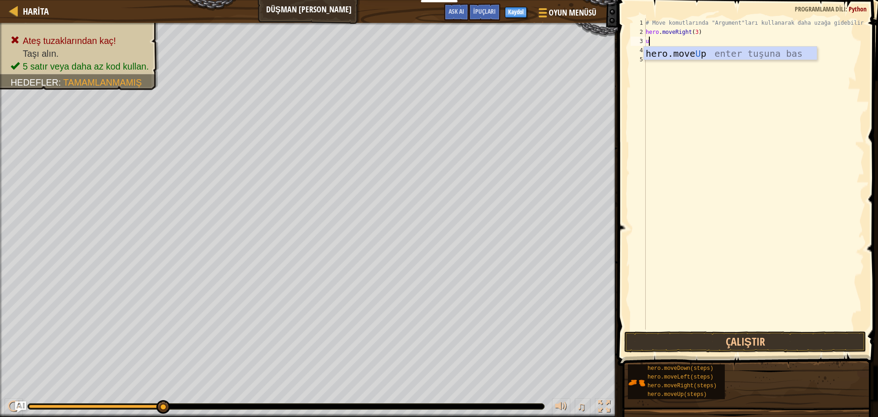
type textarea "up"
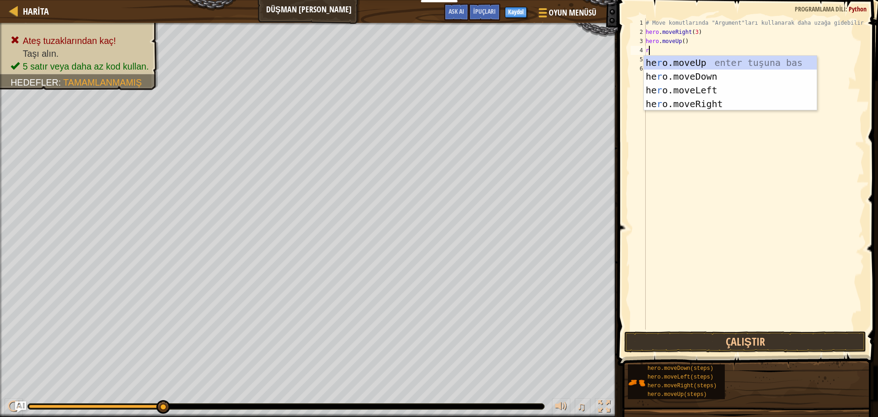
type textarea "ri"
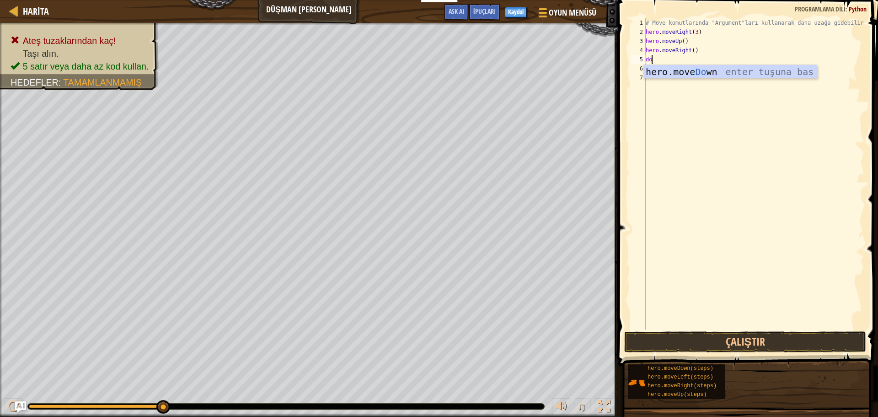
type textarea "down"
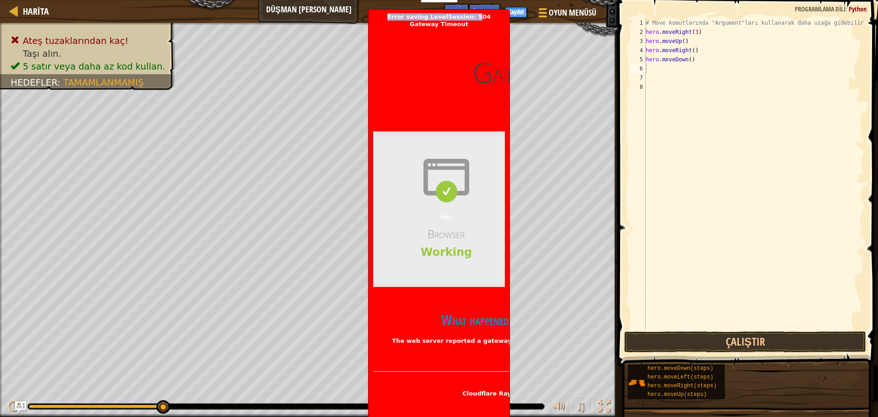
click at [528, 0] on body "Eğitimciler Ücretsiz Hesap Oluştur Okul ve İlçe Çözümleri Öğretmen Araç Seti Ön…" at bounding box center [439, 0] width 878 height 0
click at [687, 61] on div "# Move komutlarında "Argument"ları kullanarak daha uzağa gidebilirsin. hero . m…" at bounding box center [754, 182] width 220 height 329
drag, startPoint x: 392, startPoint y: 13, endPoint x: 405, endPoint y: 42, distance: 31.1
click at [405, 42] on span "Error saving LevelSession: 504 Gateway Timeout [DOMAIN_NAME] | 504: Gateway tim…" at bounding box center [439, 216] width 132 height 406
drag, startPoint x: 384, startPoint y: 13, endPoint x: 470, endPoint y: 43, distance: 92.0
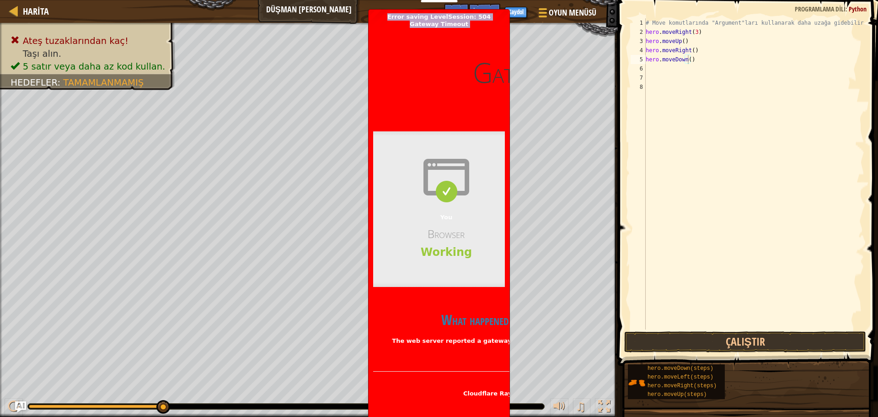
click at [470, 43] on div "Error saving LevelSession: 504 Gateway Timeout [DOMAIN_NAME] | 504: Gateway tim…" at bounding box center [439, 217] width 141 height 414
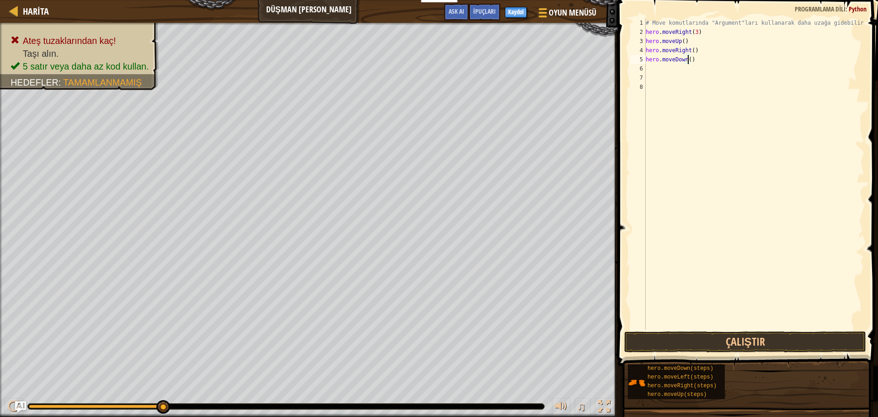
type textarea "hero.moveDown(3)"
click at [655, 67] on div "# Move komutlarında "Argument"ları kullanarak daha uzağa gidebilirsin. hero . m…" at bounding box center [754, 182] width 220 height 329
type textarea "ri"
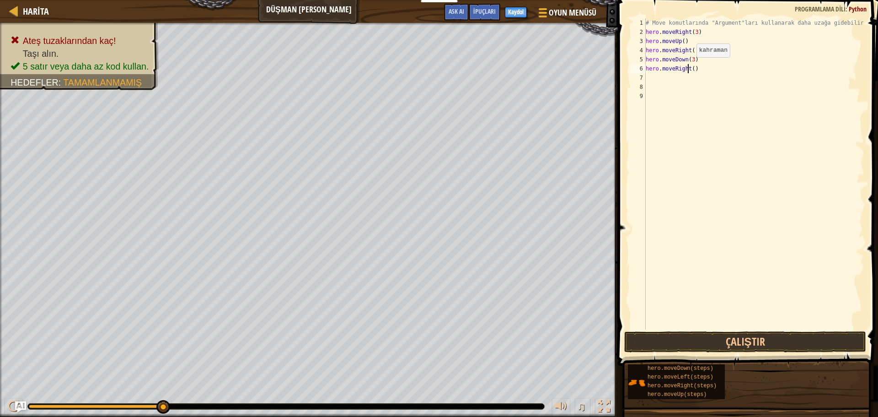
click at [689, 66] on div "# Move komutlarında "Argument"ları kullanarak daha uzağa gidebilirsin. hero . m…" at bounding box center [754, 182] width 220 height 329
click at [690, 67] on div "# Move komutlarında "Argument"ları kullanarak daha uzağa gidebilirsin. hero . m…" at bounding box center [754, 182] width 220 height 329
type textarea "hero.moveRight(2)"
click at [736, 345] on button "Çalıştır" at bounding box center [745, 341] width 242 height 21
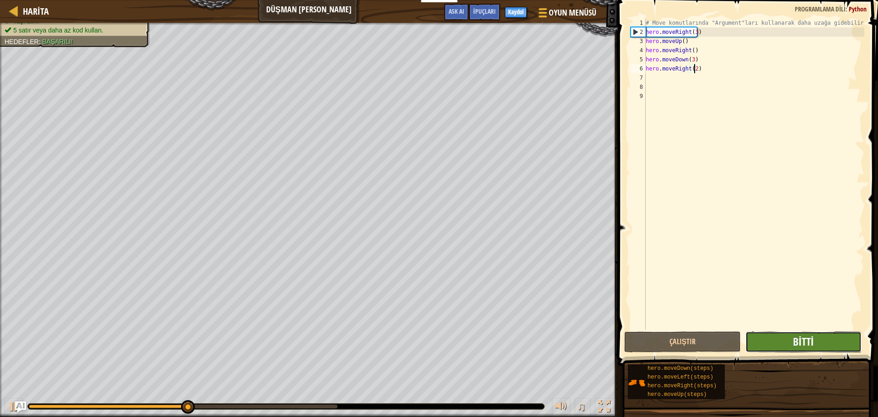
click at [805, 346] on span "Bitti" at bounding box center [803, 341] width 21 height 15
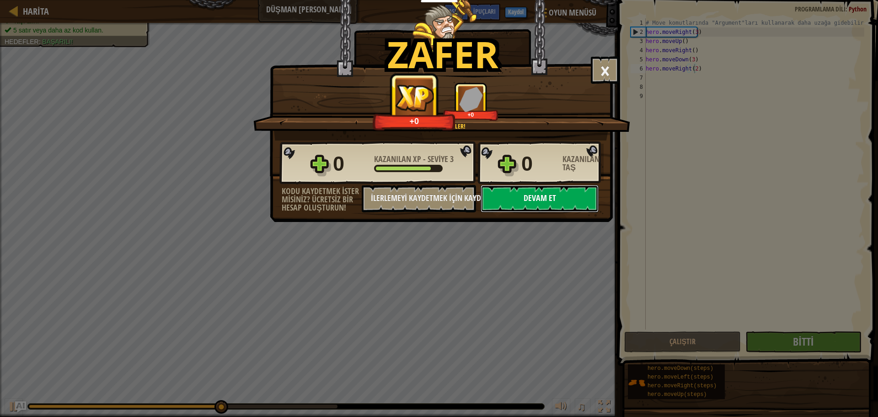
click at [545, 197] on button "Devam et" at bounding box center [540, 198] width 118 height 27
select select "tr"
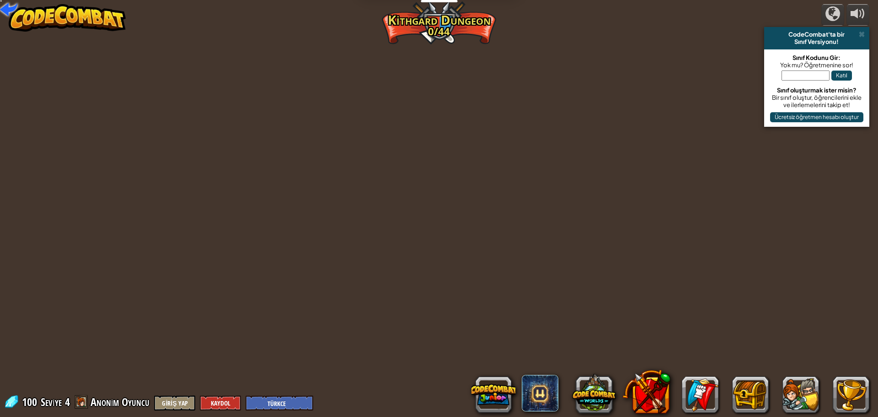
select select "tr"
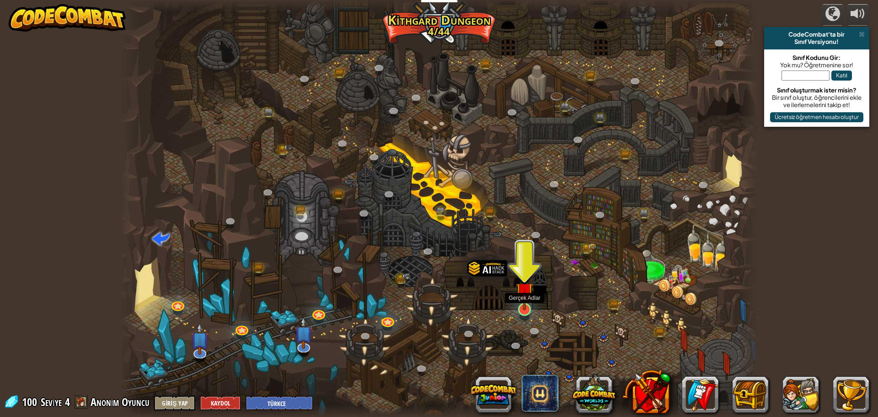
click at [523, 308] on img at bounding box center [524, 290] width 17 height 39
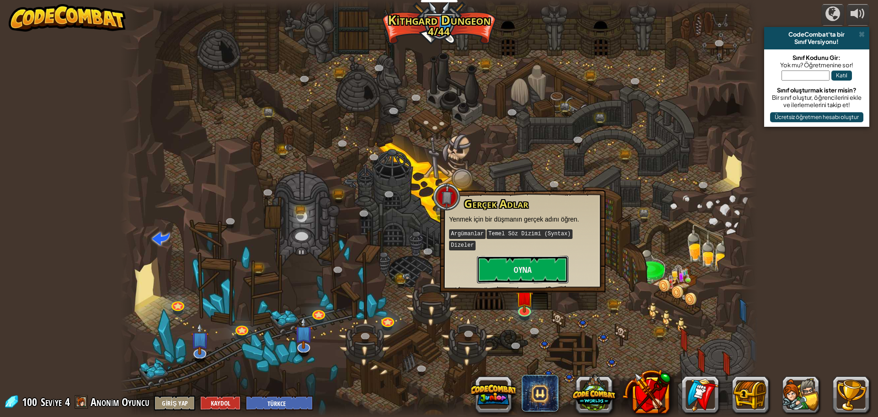
click at [522, 256] on button "Oyna" at bounding box center [522, 269] width 91 height 27
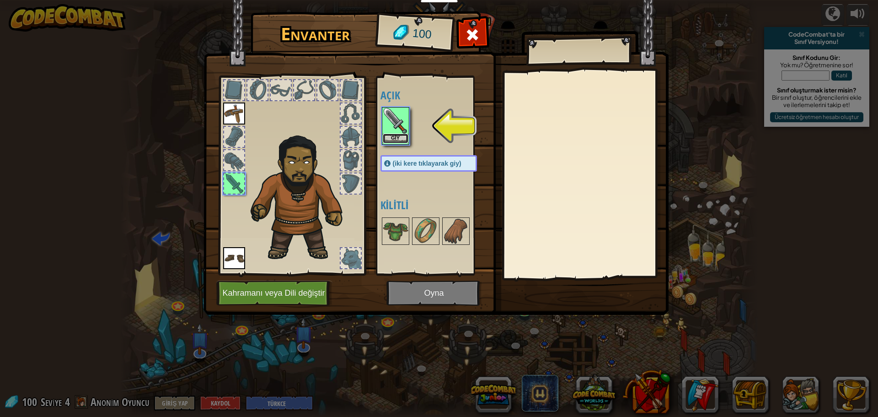
click at [394, 137] on button "Giy" at bounding box center [396, 139] width 26 height 10
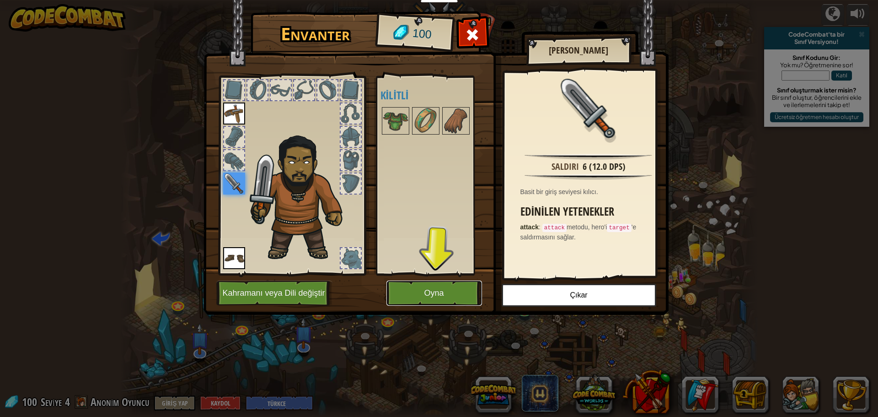
click at [442, 294] on button "Oyna" at bounding box center [434, 292] width 96 height 25
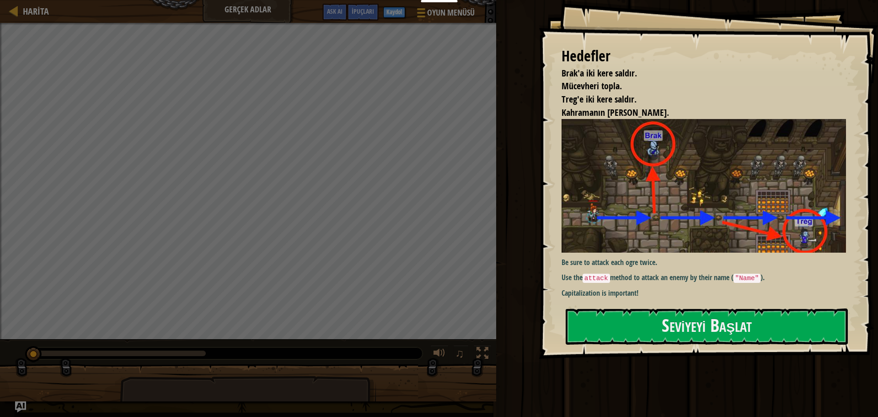
click at [561, 255] on div "Hedefler Brak'a iki kere saldır. Mücevheri topla. Treg'e iki kere saldır. Kahra…" at bounding box center [708, 179] width 339 height 358
click at [647, 321] on button "Seviyeyi Başlat" at bounding box center [707, 326] width 282 height 36
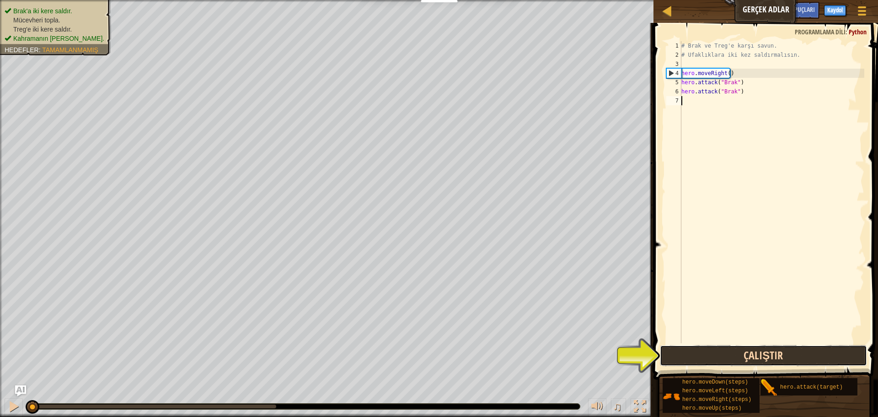
click at [754, 353] on button "Çalıştır" at bounding box center [763, 355] width 207 height 21
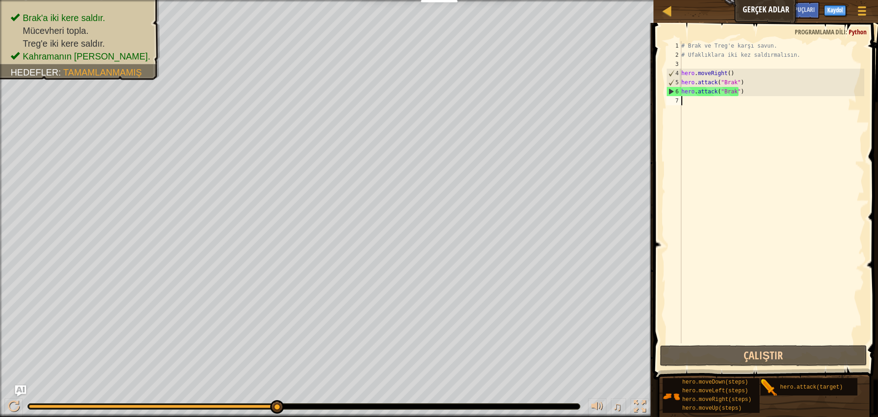
scroll to position [4, 0]
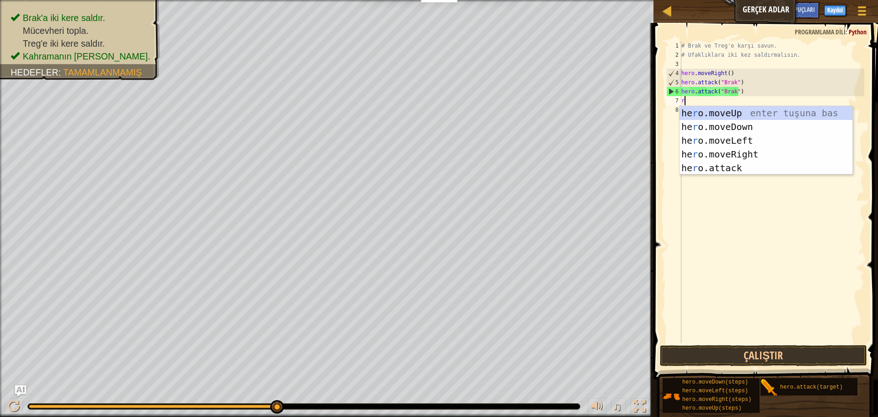
type textarea "ri"
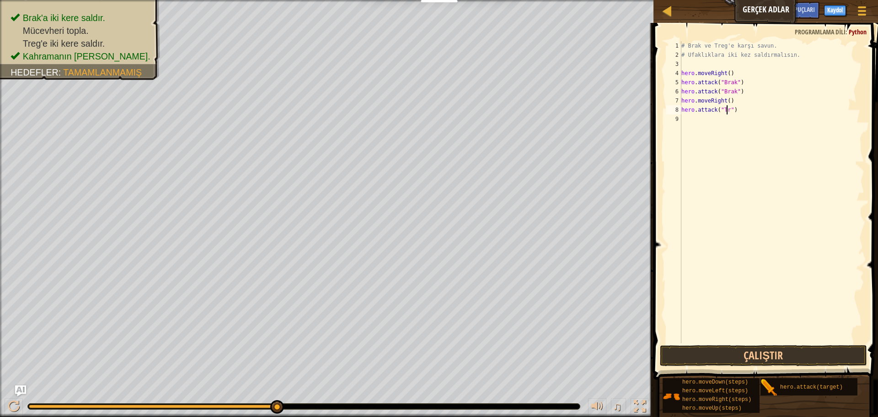
scroll to position [4, 4]
type textarea "hero.attack("Treg")"
click at [773, 349] on button "Çalıştır" at bounding box center [763, 355] width 207 height 21
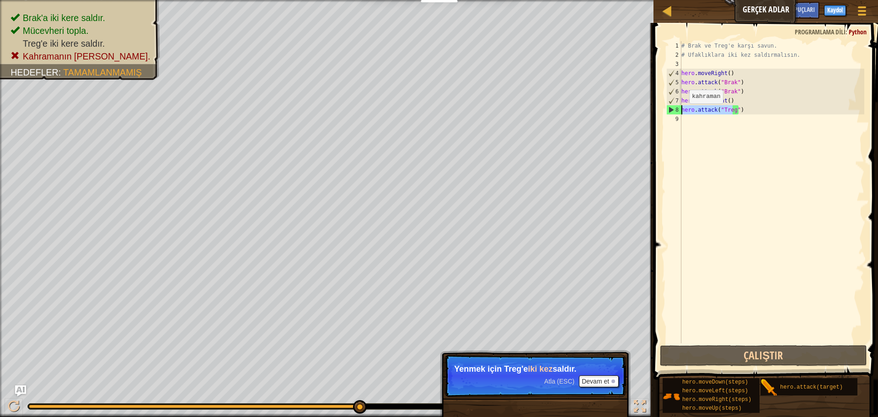
drag, startPoint x: 727, startPoint y: 109, endPoint x: 674, endPoint y: 112, distance: 53.1
click at [674, 112] on div "hero.attack("Treg") 1 2 3 4 5 6 7 8 9 # Brak ve Treg'e karşı savun. # Ufaklıkla…" at bounding box center [764, 192] width 200 height 302
click at [743, 111] on div "# Brak ve Treg'e karşı savun. # Ufaklıklara iki kez saldırmalısın. hero . moveR…" at bounding box center [771, 201] width 185 height 320
drag, startPoint x: 743, startPoint y: 111, endPoint x: 671, endPoint y: 108, distance: 72.7
click at [671, 108] on div "hero.attack("Treg") 1 2 3 4 5 6 7 8 9 # Brak ve Treg'e karşı savun. # Ufaklıkla…" at bounding box center [764, 192] width 200 height 302
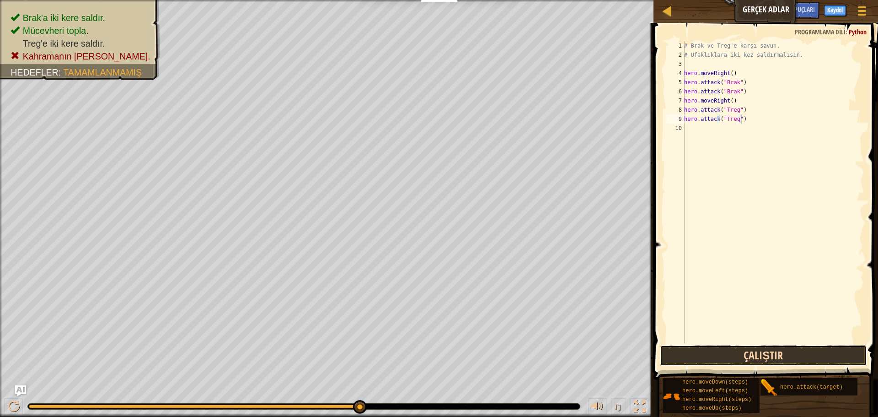
click at [731, 358] on button "Çalıştır" at bounding box center [763, 355] width 207 height 21
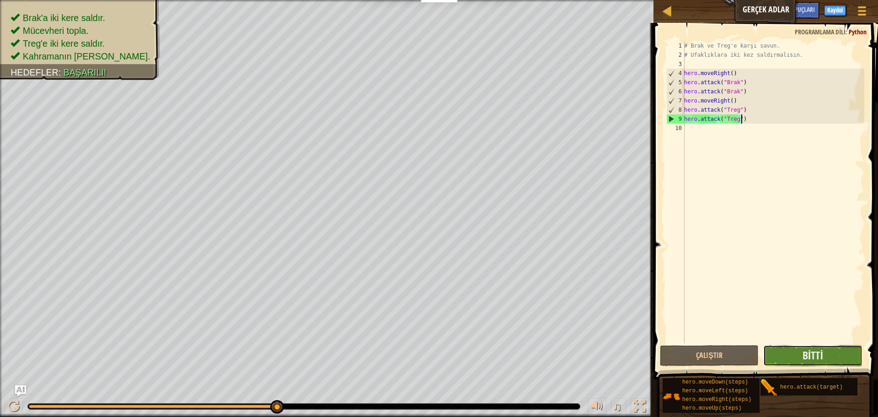
click at [796, 356] on button "Bitti" at bounding box center [812, 355] width 99 height 21
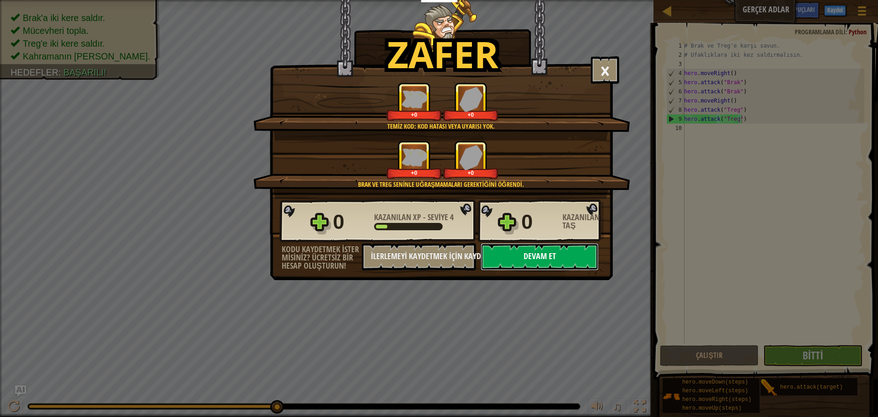
click at [555, 245] on button "Devam et" at bounding box center [540, 256] width 118 height 27
select select "tr"
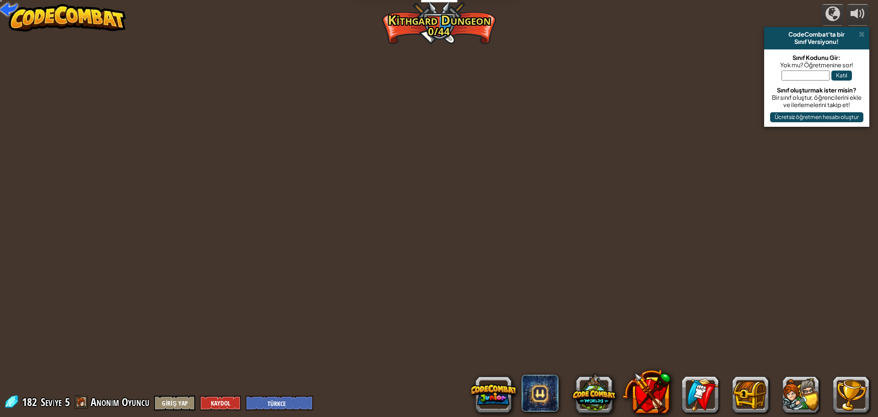
select select "tr"
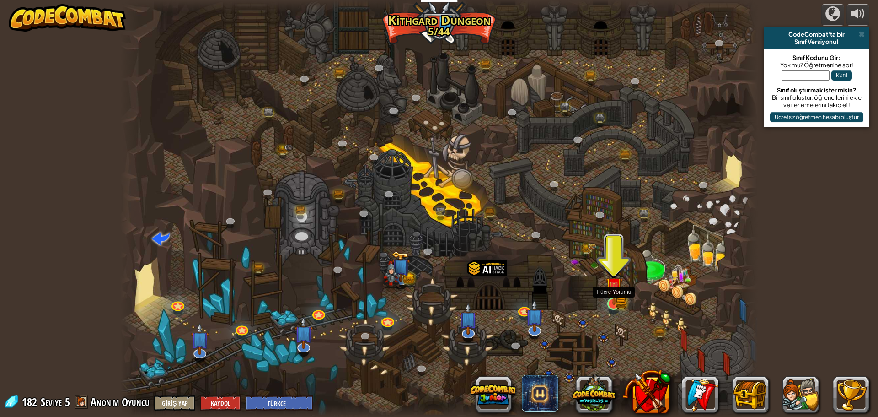
click at [605, 297] on div "Twisted Canyon (Kilitli) Challenge: collect the most gold using all the program…" at bounding box center [438, 208] width 637 height 417
click at [608, 297] on img at bounding box center [613, 285] width 17 height 37
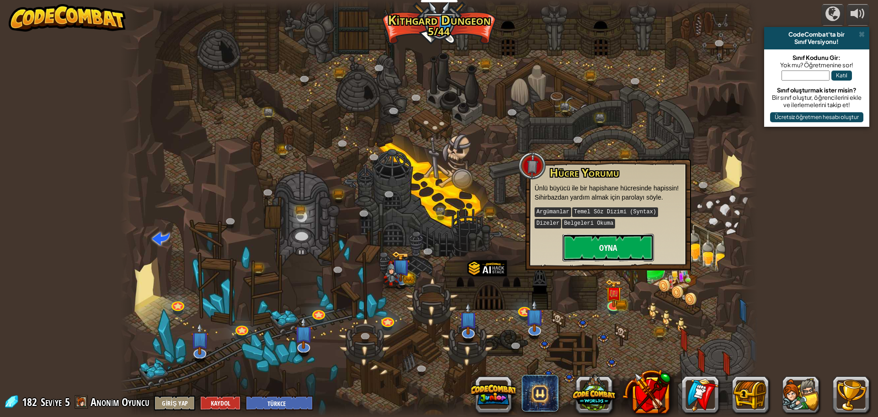
click at [614, 242] on button "Oyna" at bounding box center [607, 247] width 91 height 27
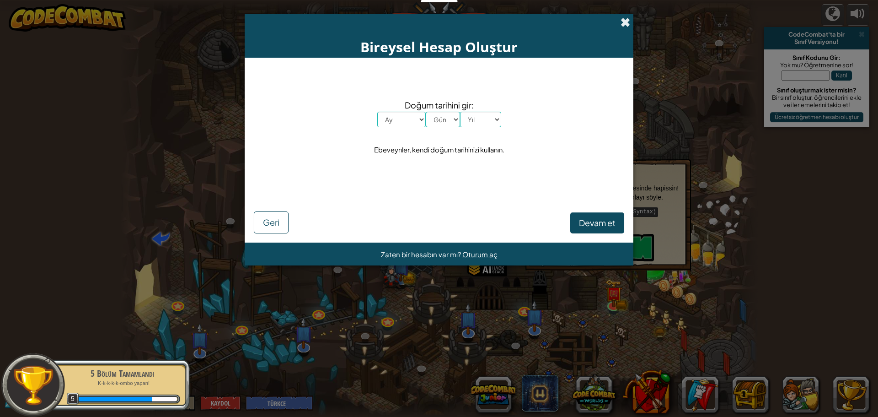
click at [623, 25] on span at bounding box center [625, 22] width 10 height 10
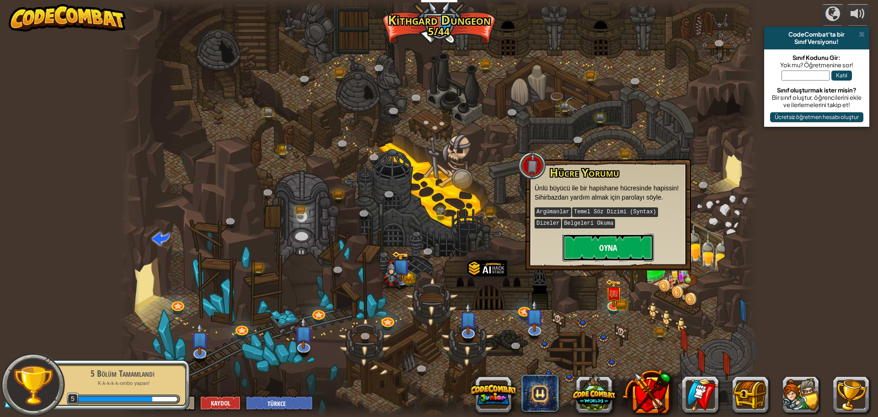
click at [630, 245] on button "Oyna" at bounding box center [607, 247] width 91 height 27
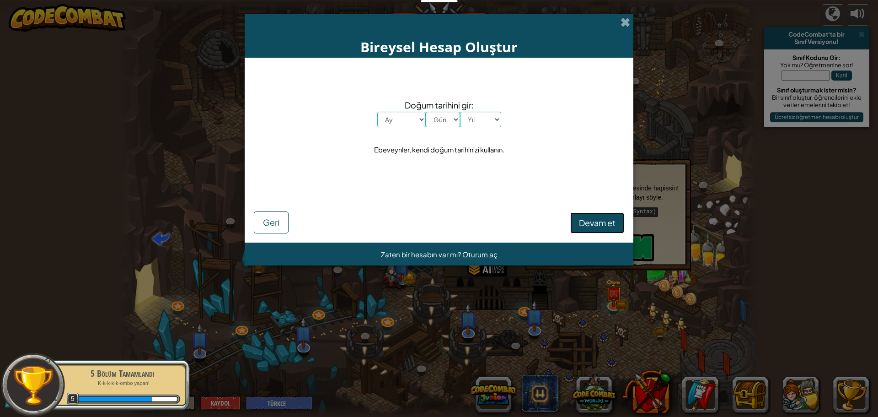
click at [606, 223] on span "Devam et" at bounding box center [597, 222] width 37 height 11
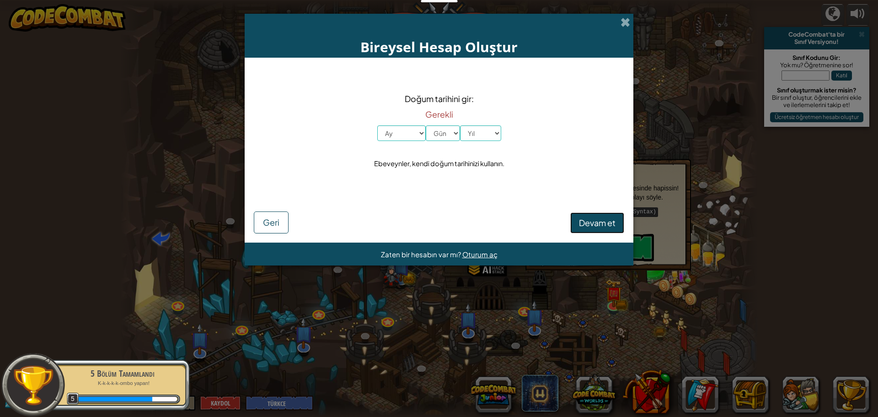
click at [606, 221] on span "Devam et" at bounding box center [597, 222] width 37 height 11
drag, startPoint x: 606, startPoint y: 221, endPoint x: 419, endPoint y: 235, distance: 187.1
click at [592, 220] on span "Devam et" at bounding box center [597, 222] width 37 height 11
click at [276, 220] on span "Geri" at bounding box center [271, 222] width 16 height 11
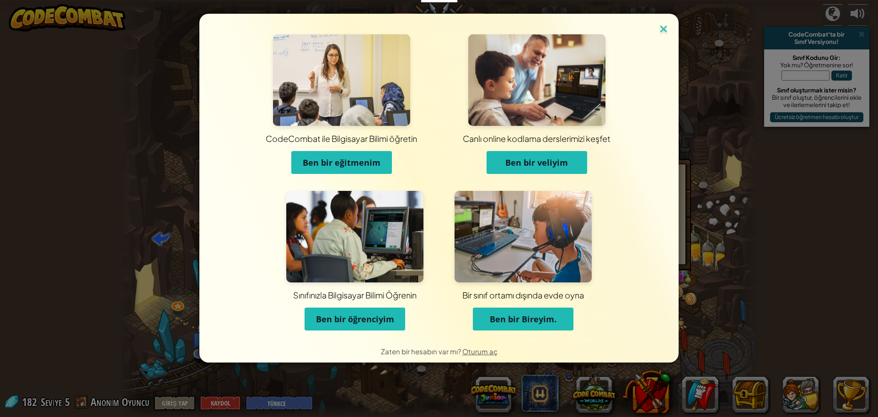
click at [665, 26] on img at bounding box center [663, 30] width 12 height 14
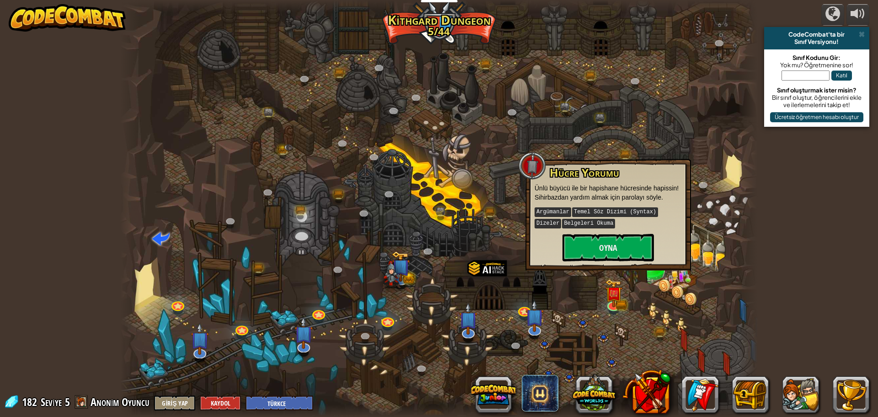
click at [630, 118] on div at bounding box center [438, 208] width 637 height 417
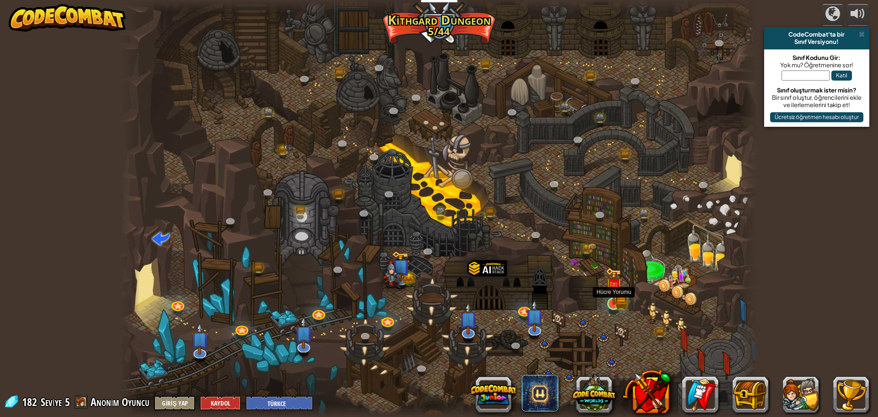
click at [605, 294] on img at bounding box center [613, 285] width 17 height 37
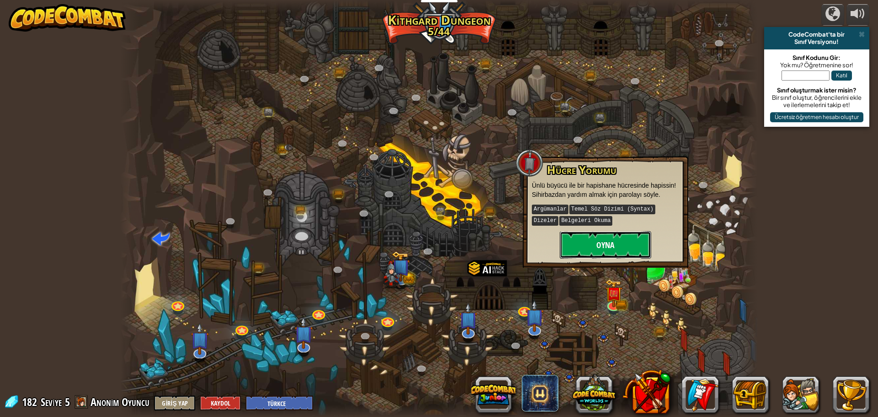
click at [619, 237] on button "Oyna" at bounding box center [605, 244] width 91 height 27
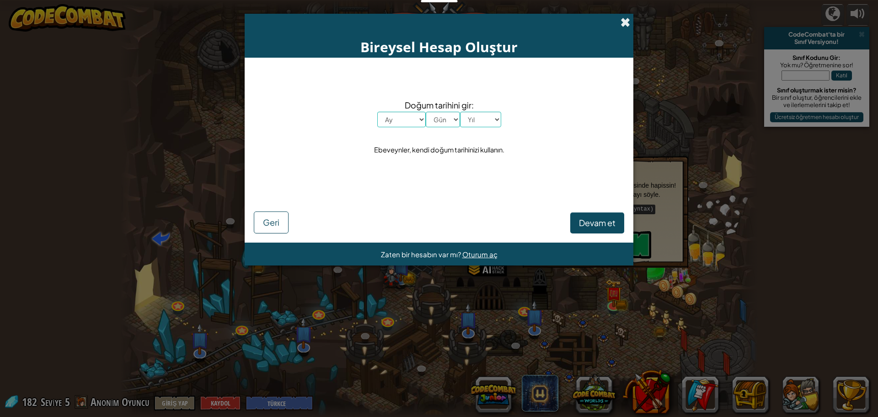
click at [620, 21] on span at bounding box center [625, 22] width 10 height 10
